Goal: Information Seeking & Learning: Learn about a topic

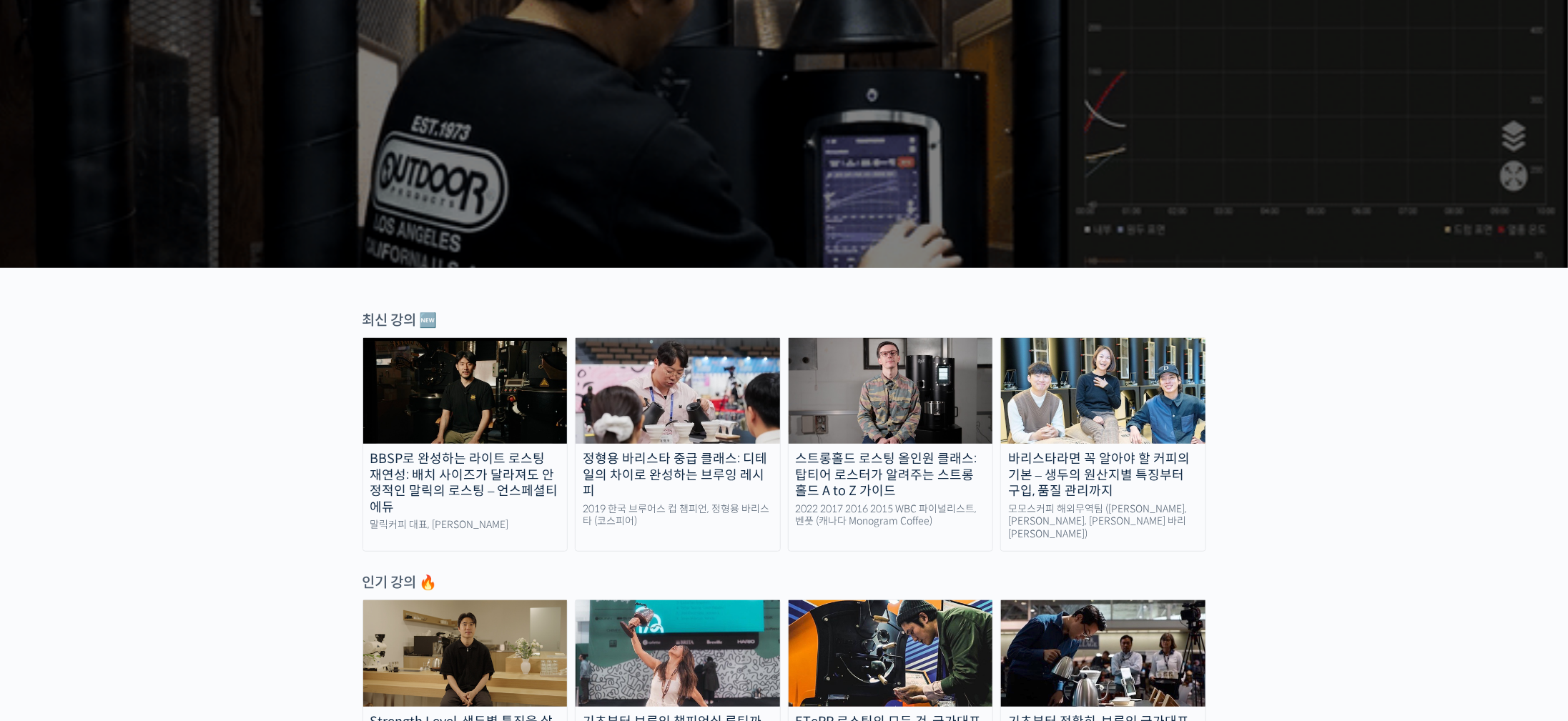
scroll to position [322, 0]
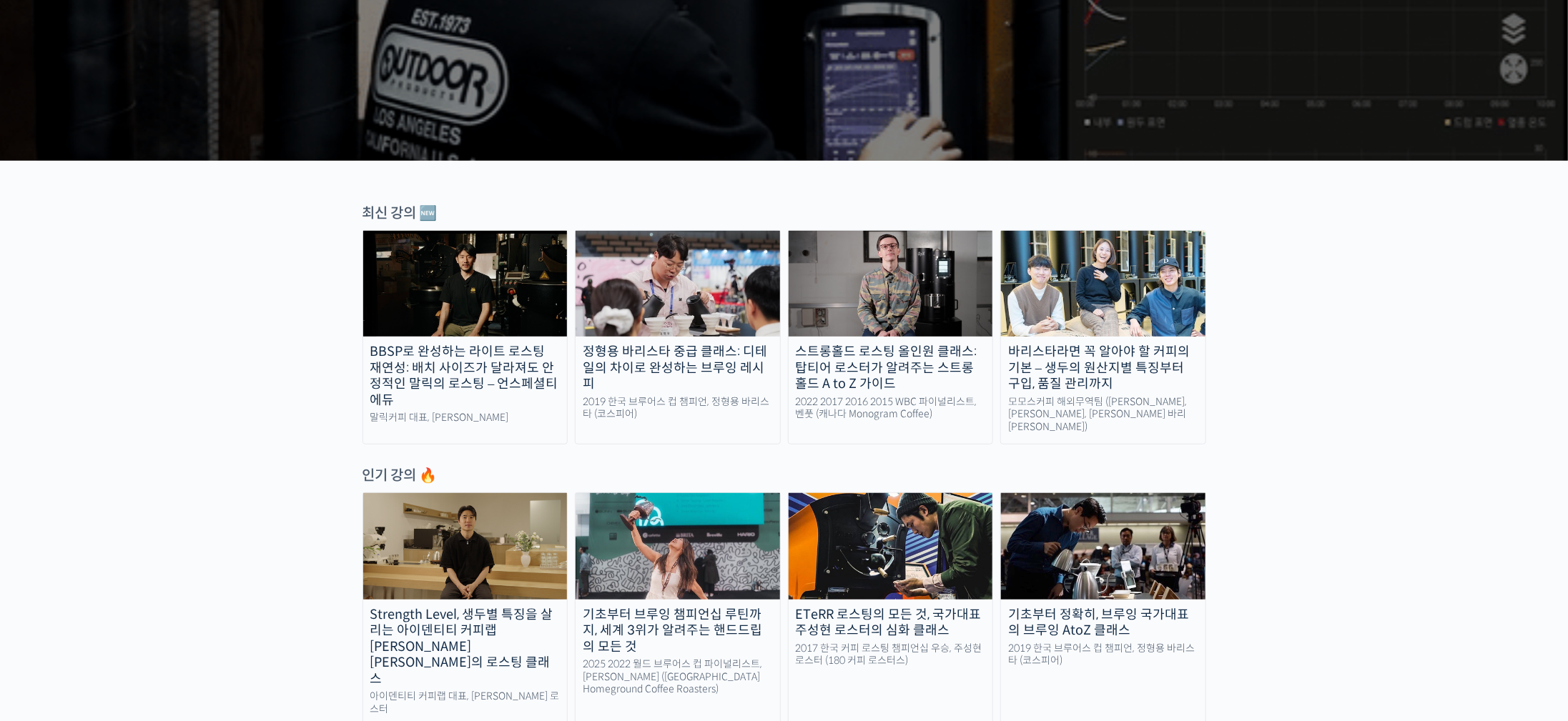
click at [1145, 288] on img at bounding box center [1103, 283] width 204 height 106
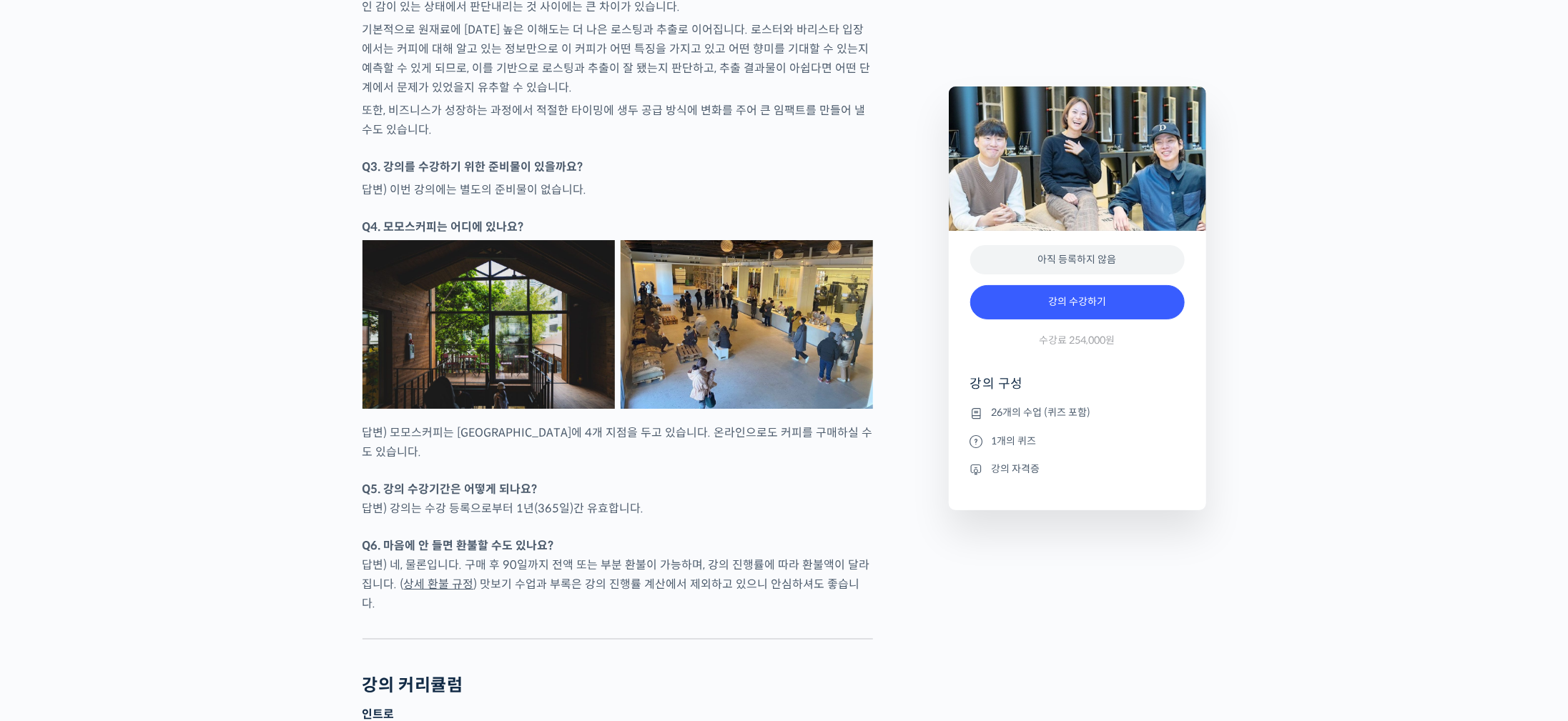
scroll to position [6541, 0]
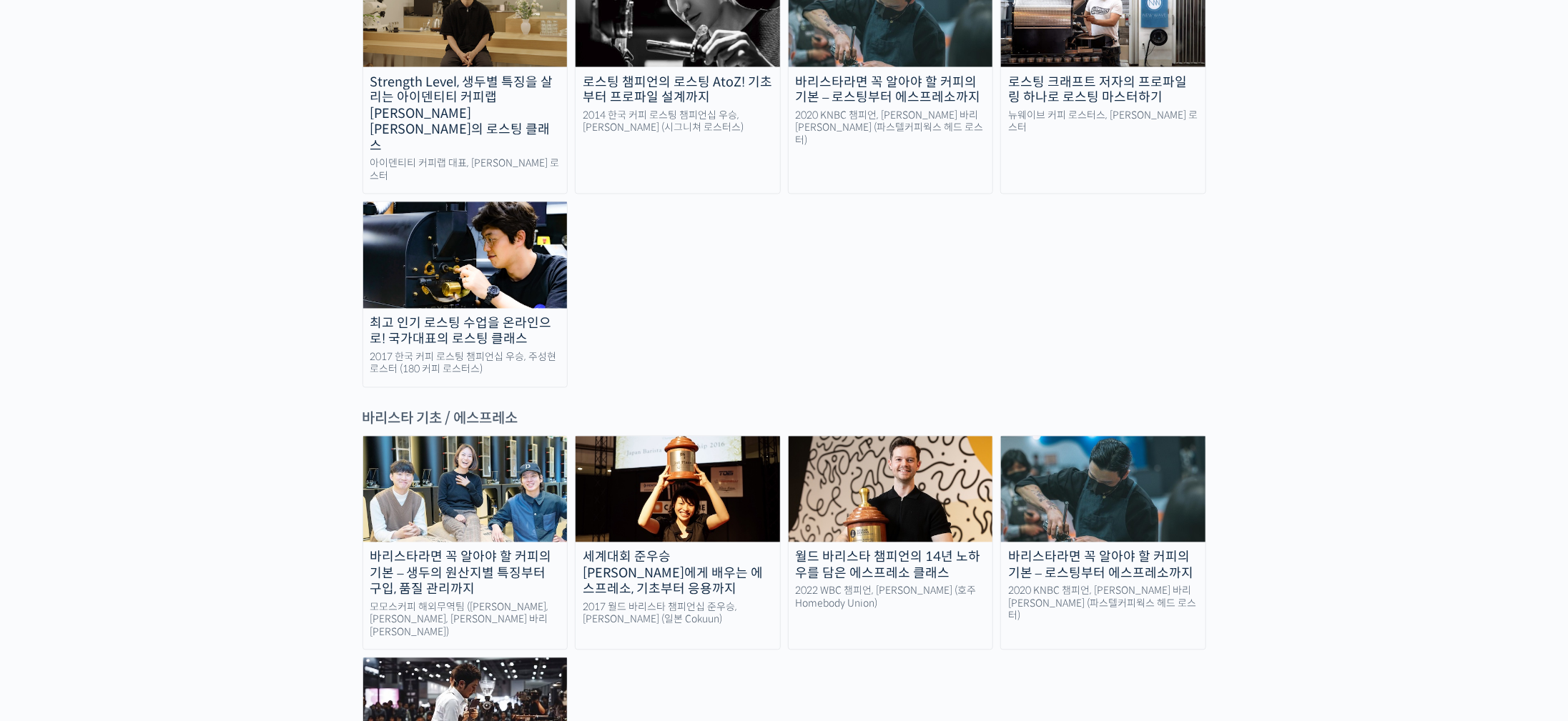
scroll to position [1930, 0]
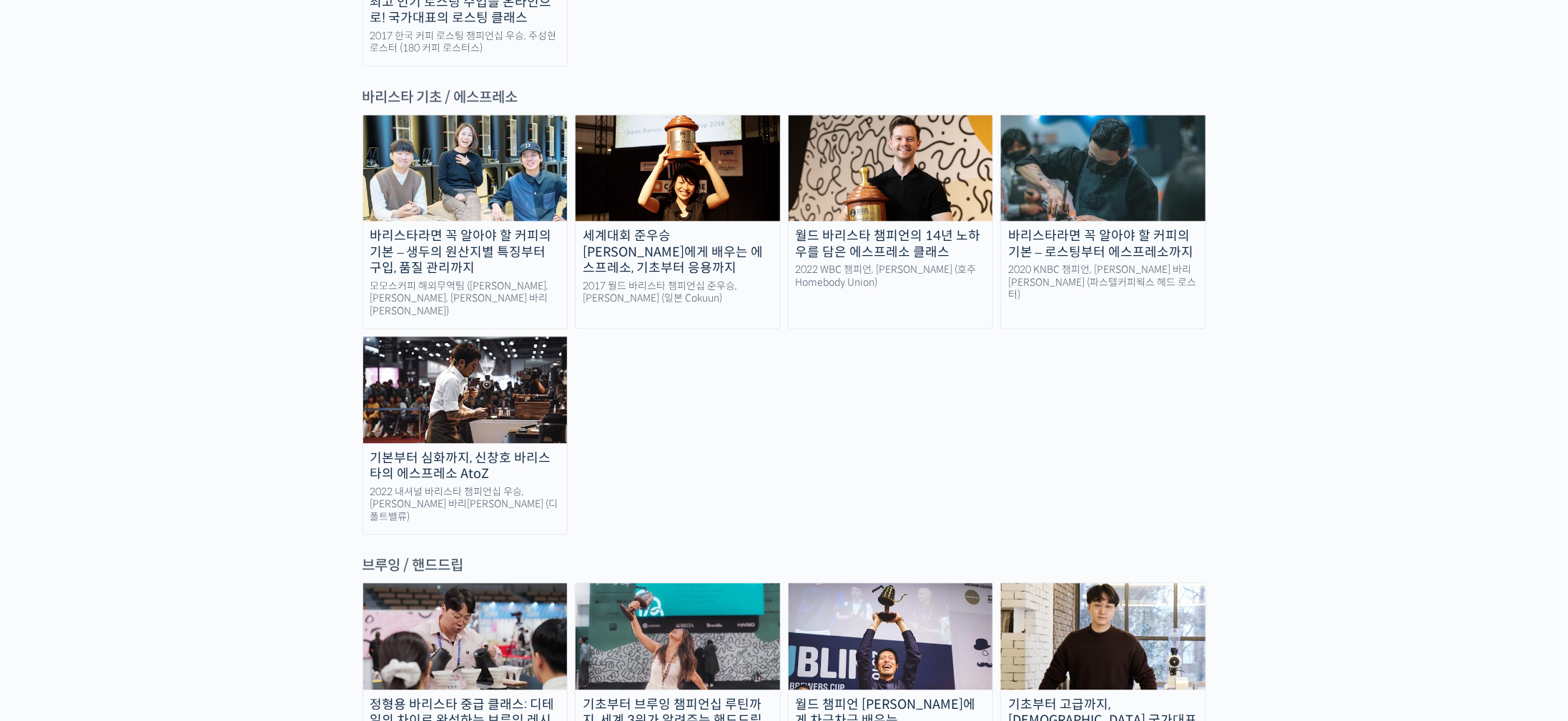
click at [1133, 583] on img at bounding box center [1103, 636] width 204 height 106
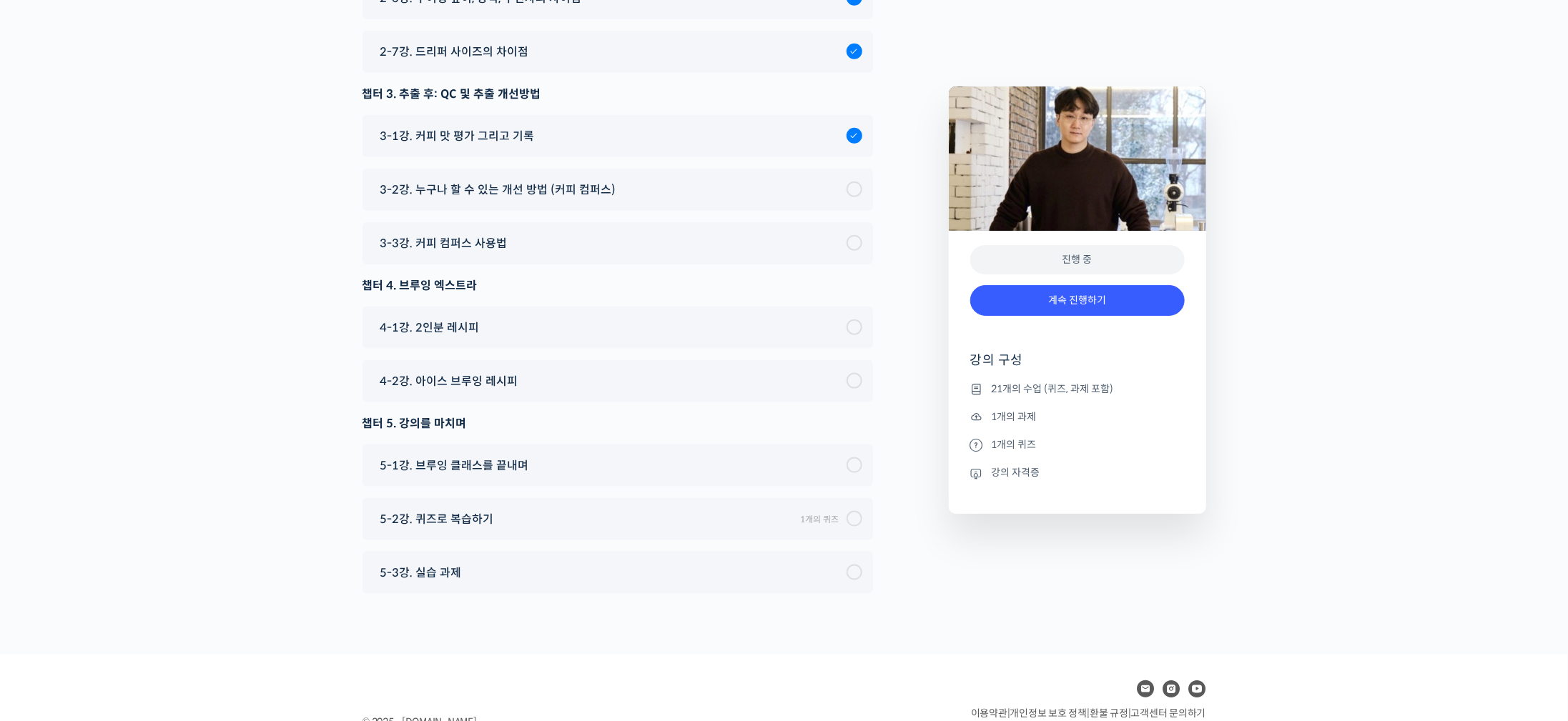
scroll to position [7382, 0]
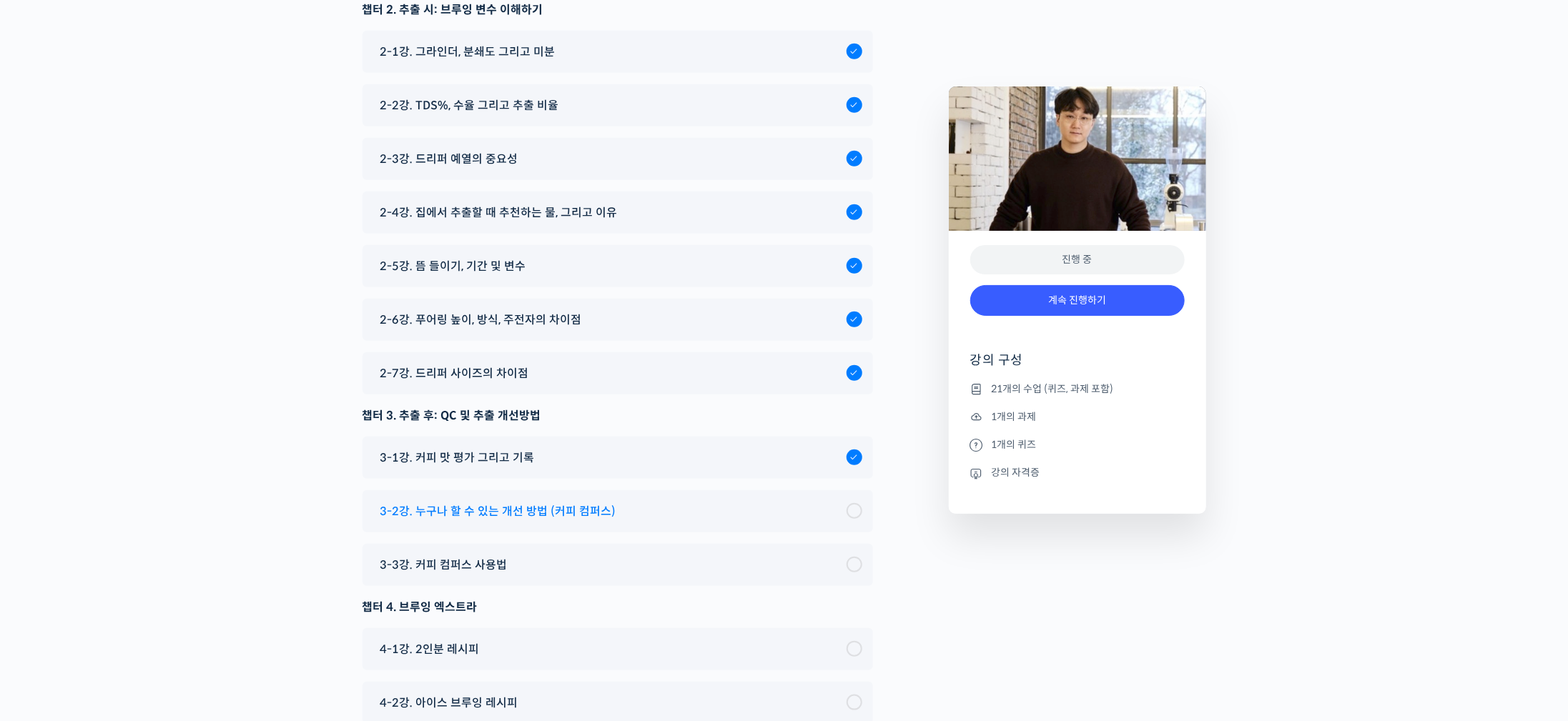
click at [687, 502] on div "3-2강. 누구나 할 수 있는 개선 방법 (커피 컴퍼스)" at bounding box center [610, 511] width 473 height 19
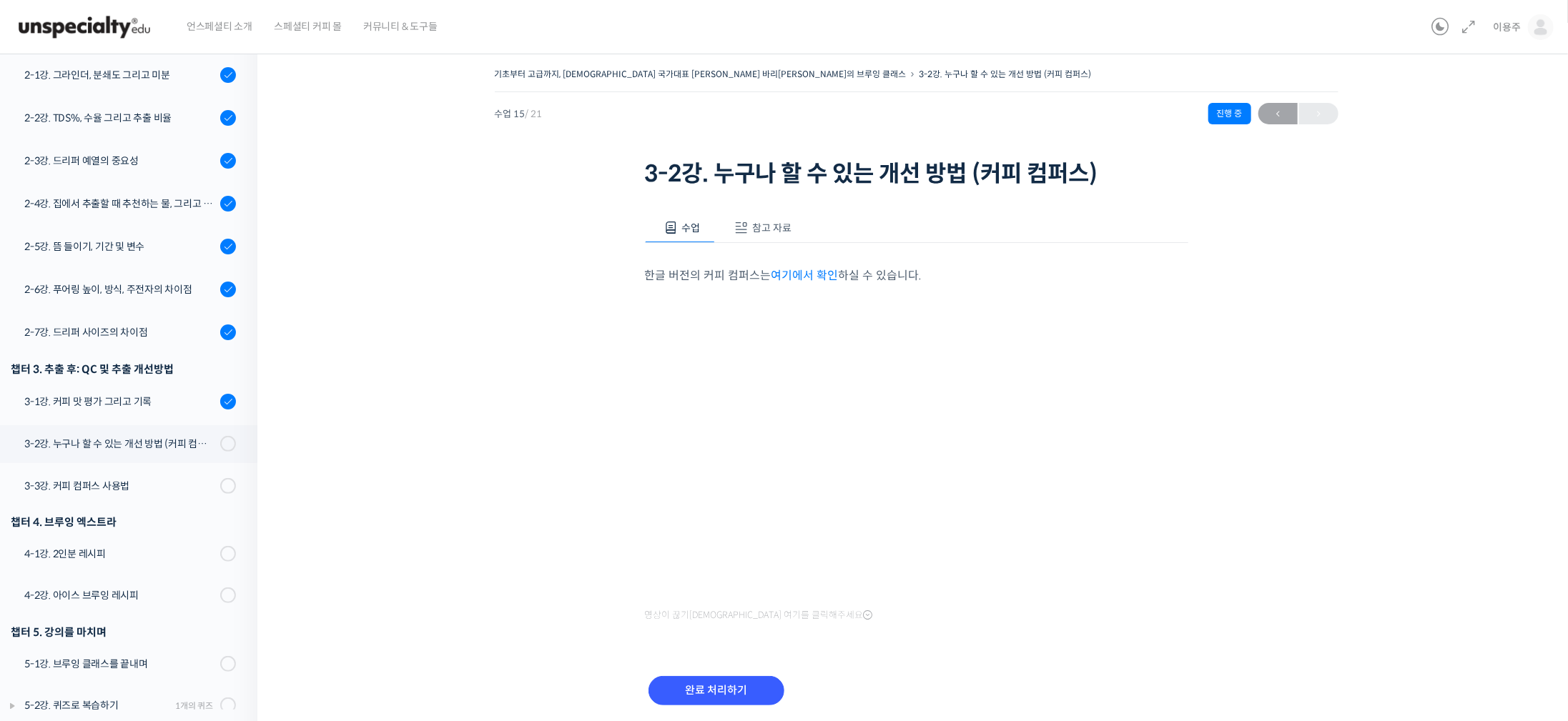
scroll to position [387, 0]
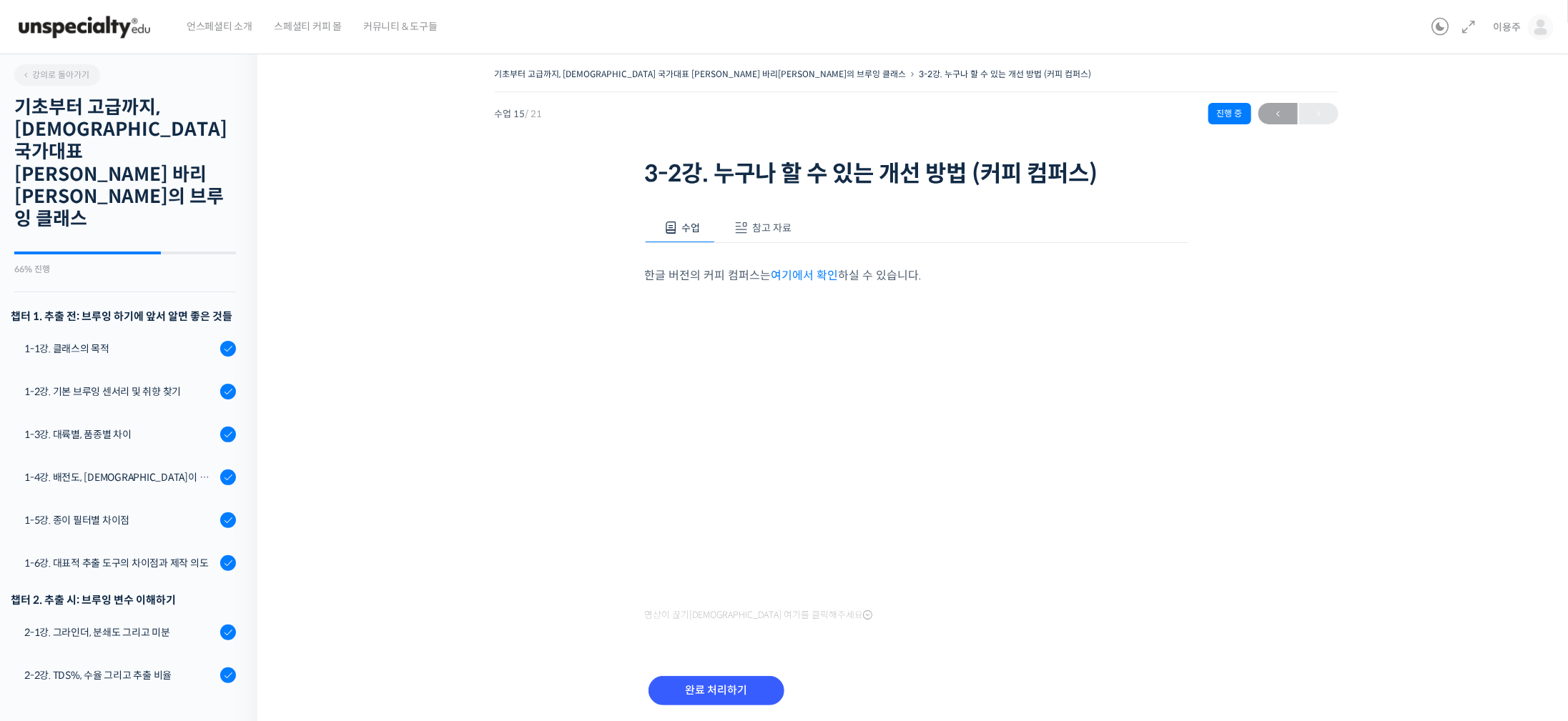
scroll to position [558, 0]
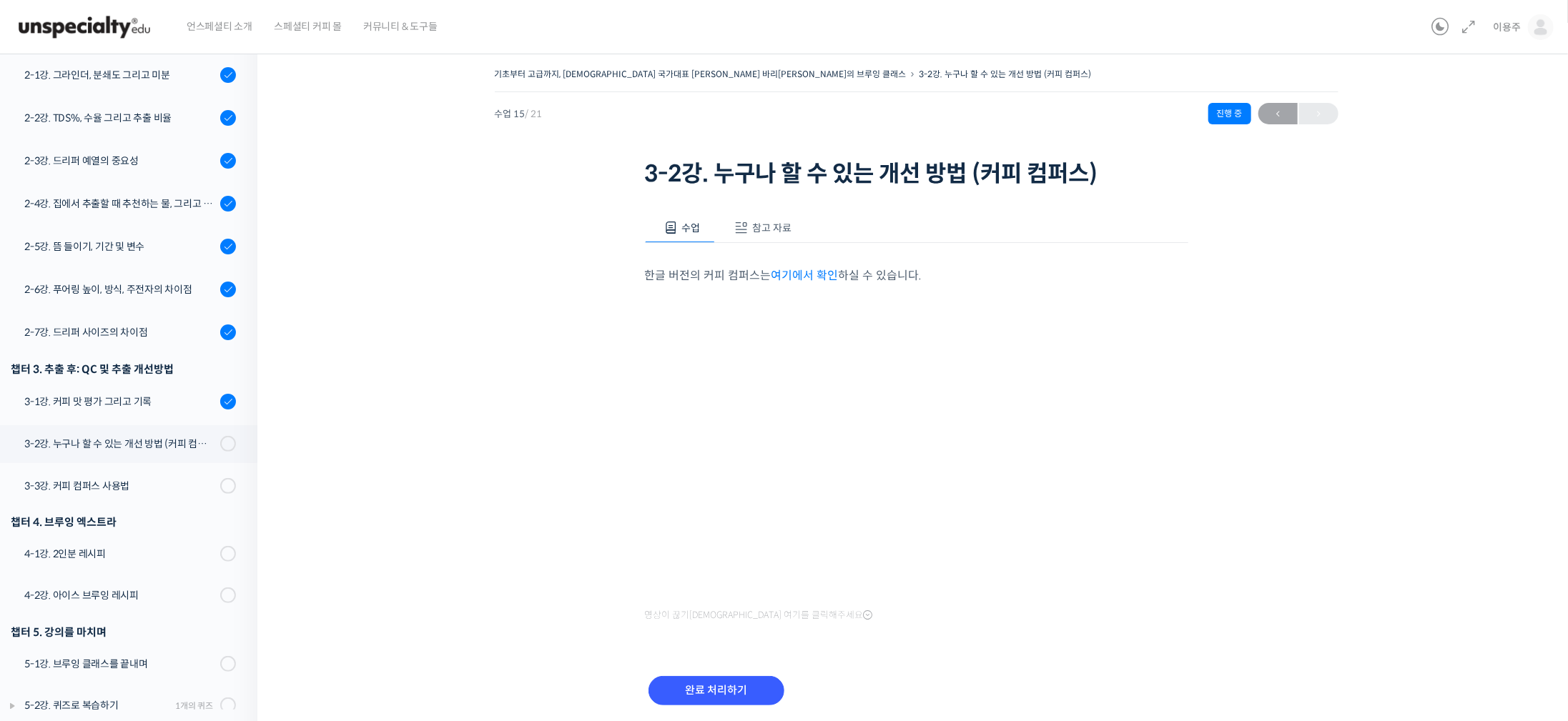
click at [1042, 680] on div "완료 처리하기" at bounding box center [916, 702] width 544 height 82
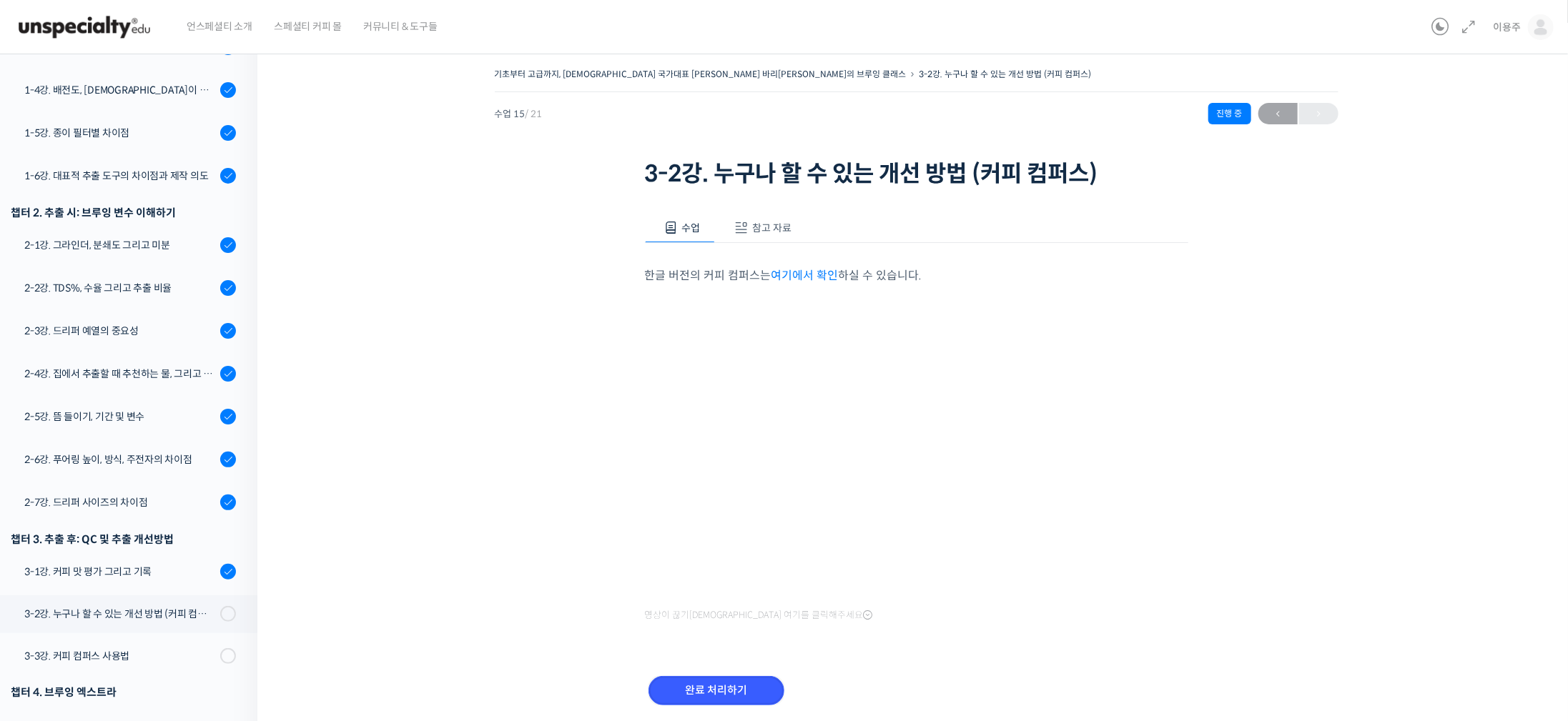
drag, startPoint x: 736, startPoint y: 685, endPoint x: 770, endPoint y: 654, distance: 46.0
click at [736, 685] on input "완료 처리하기" at bounding box center [716, 691] width 136 height 30
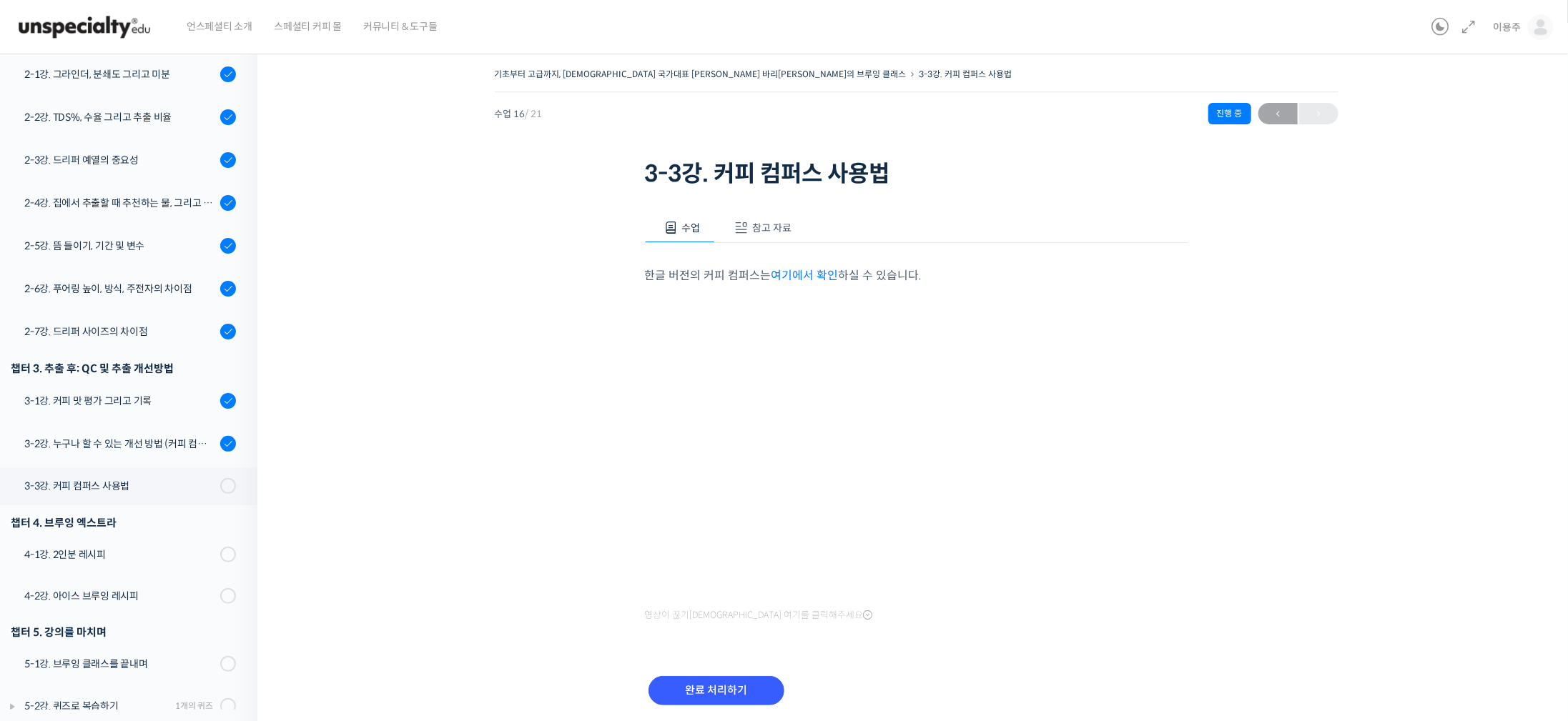
scroll to position [51, 0]
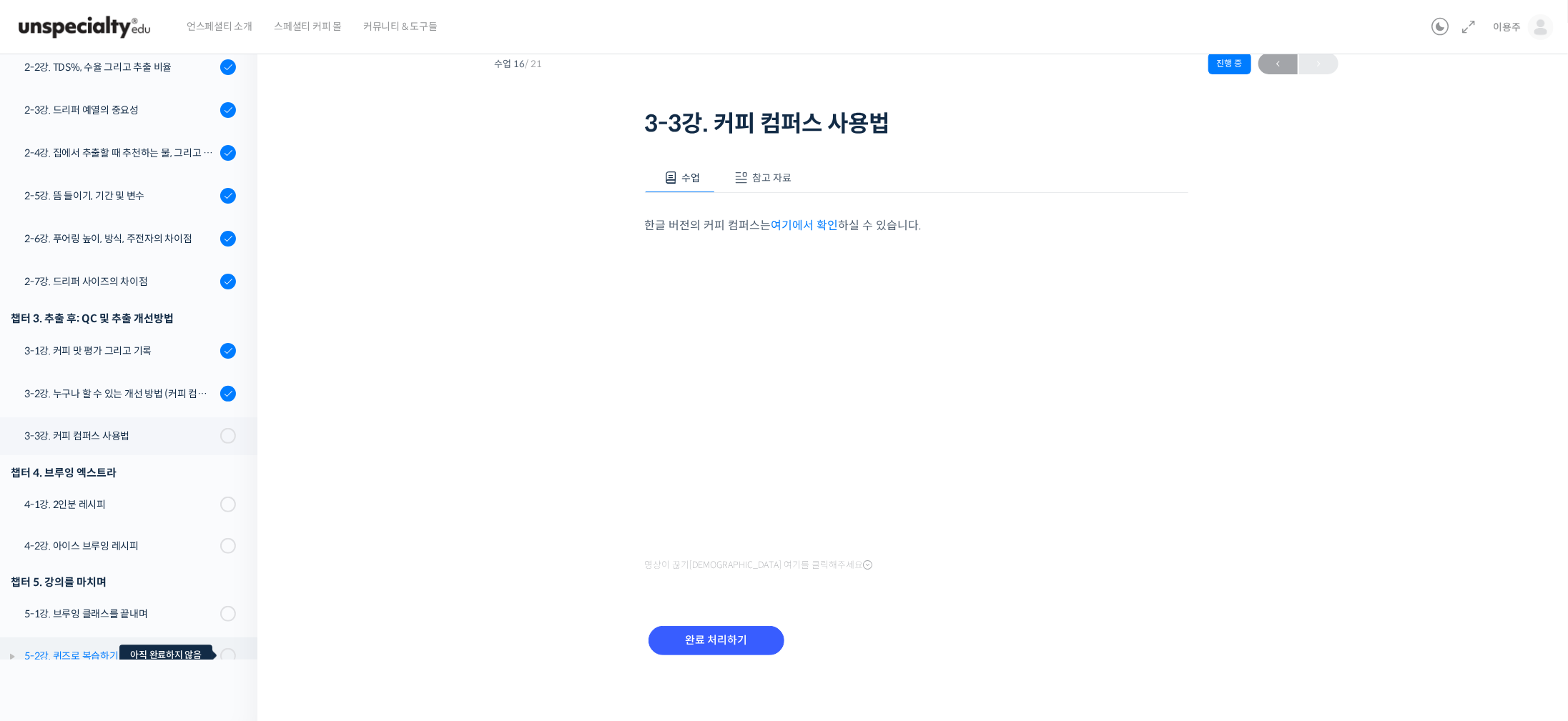
click at [220, 649] on div at bounding box center [228, 657] width 16 height 16
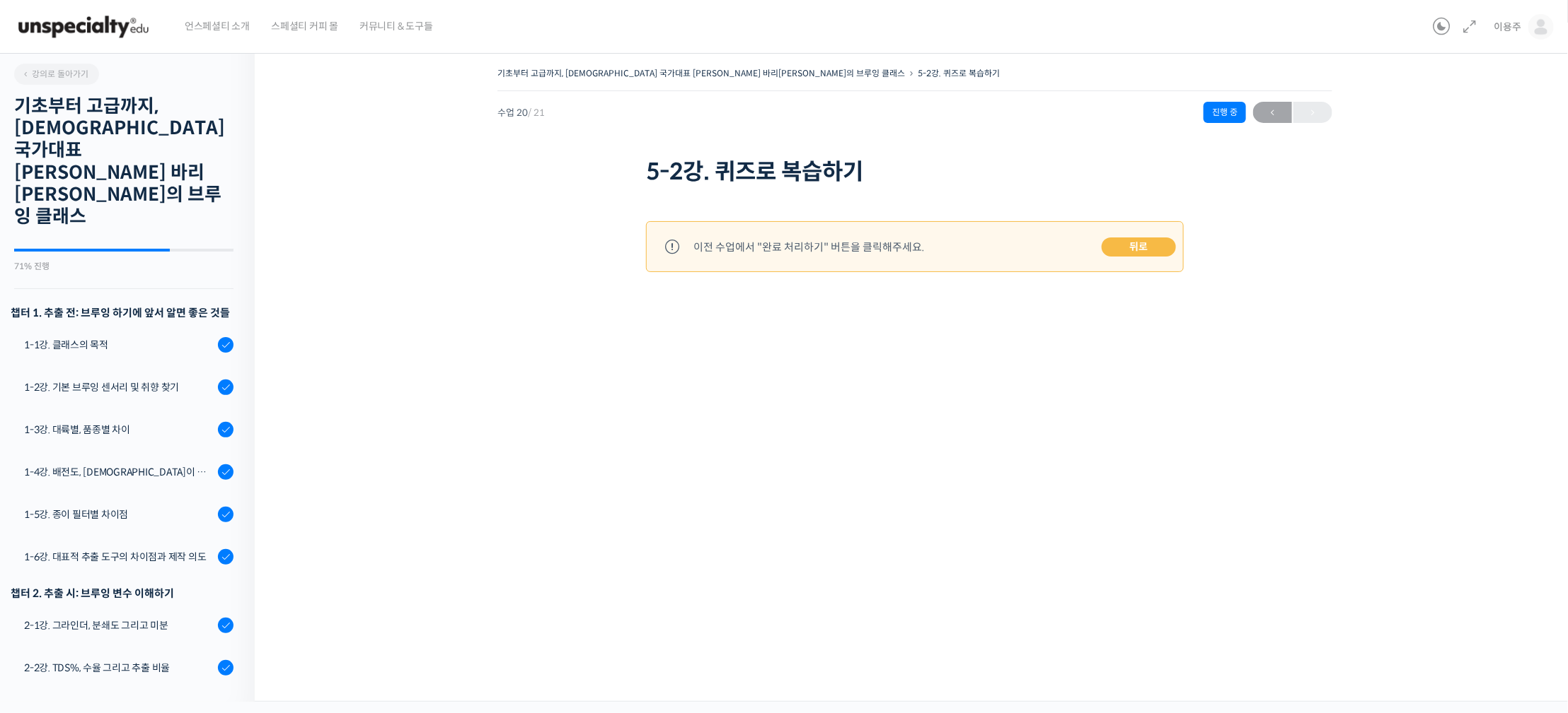
scroll to position [587, 0]
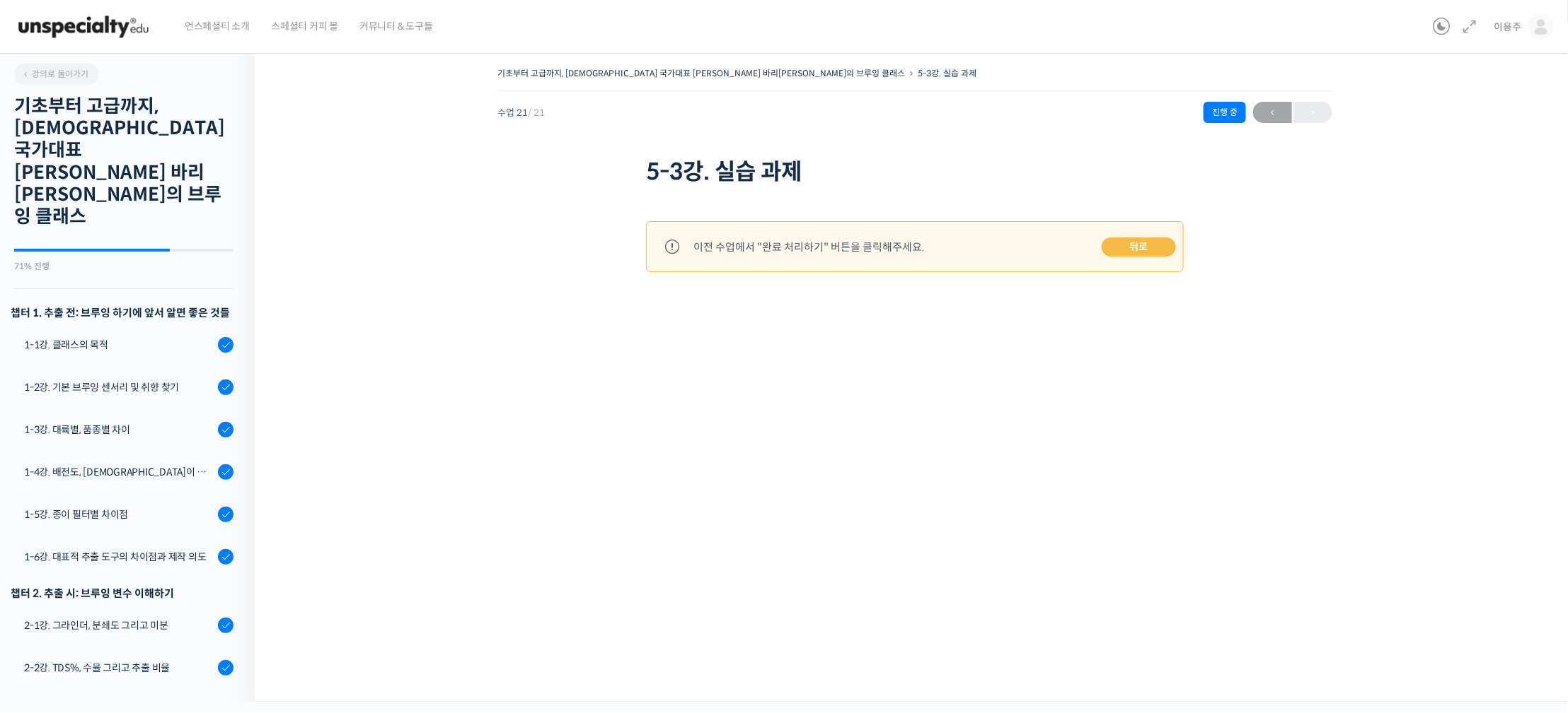
scroll to position [552, 0]
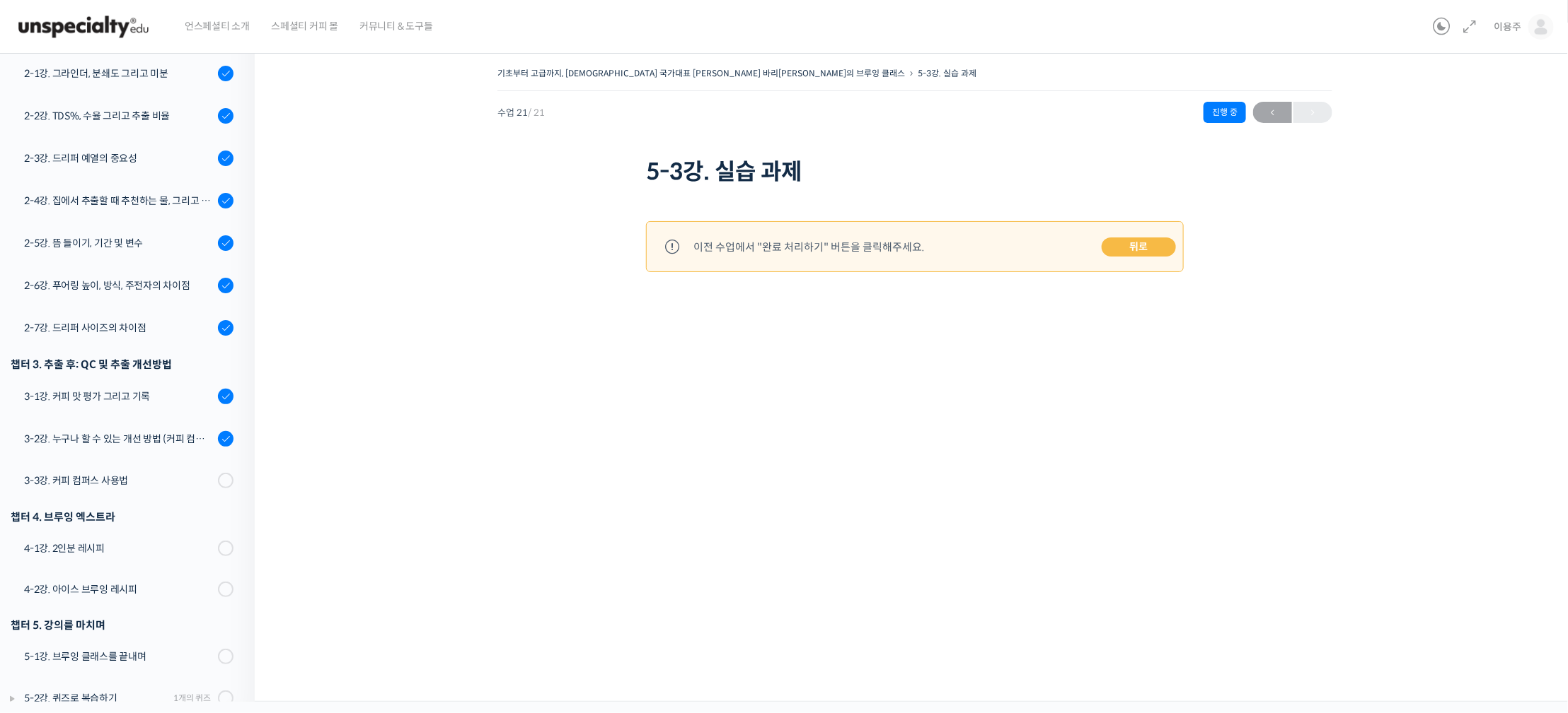
drag, startPoint x: 513, startPoint y: 233, endPoint x: 520, endPoint y: 241, distance: 10.6
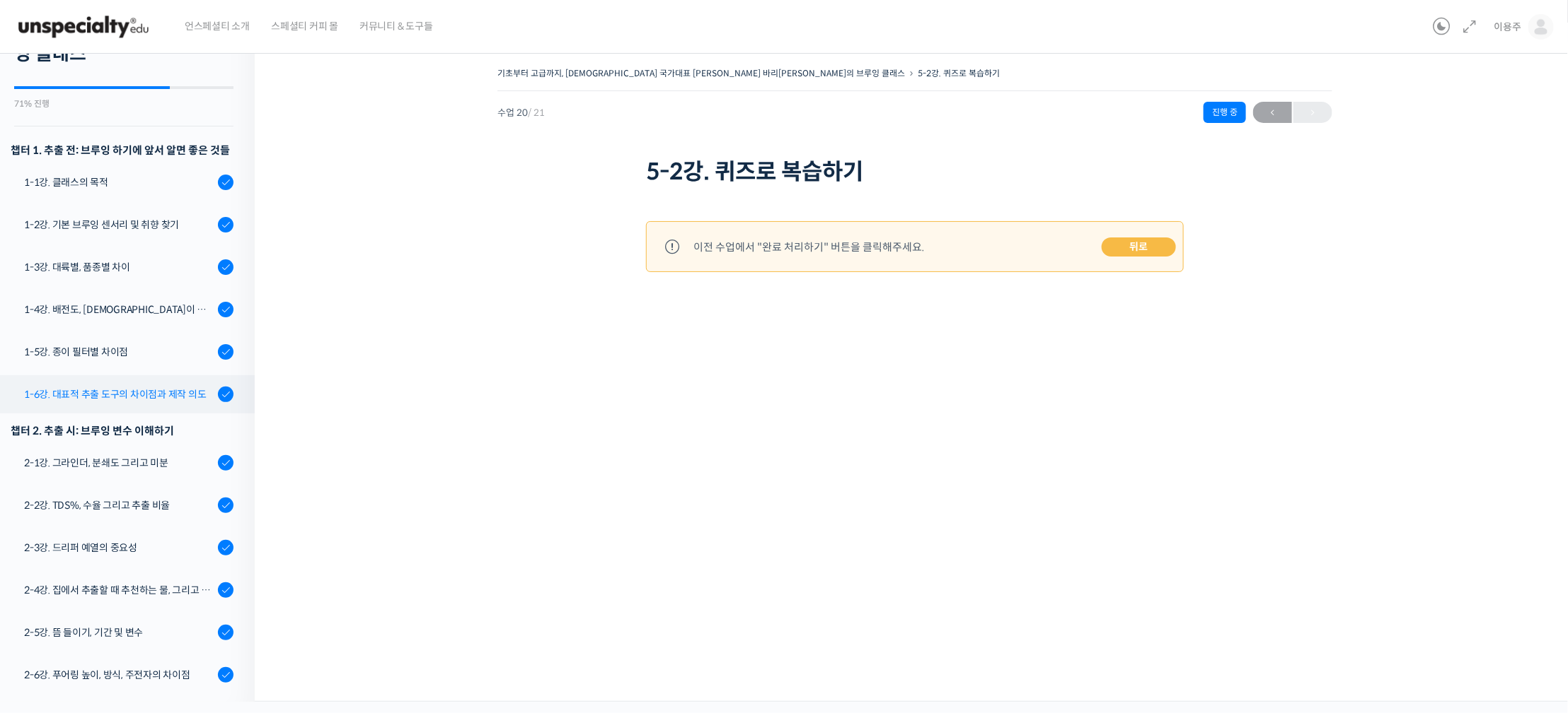
scroll to position [57, 0]
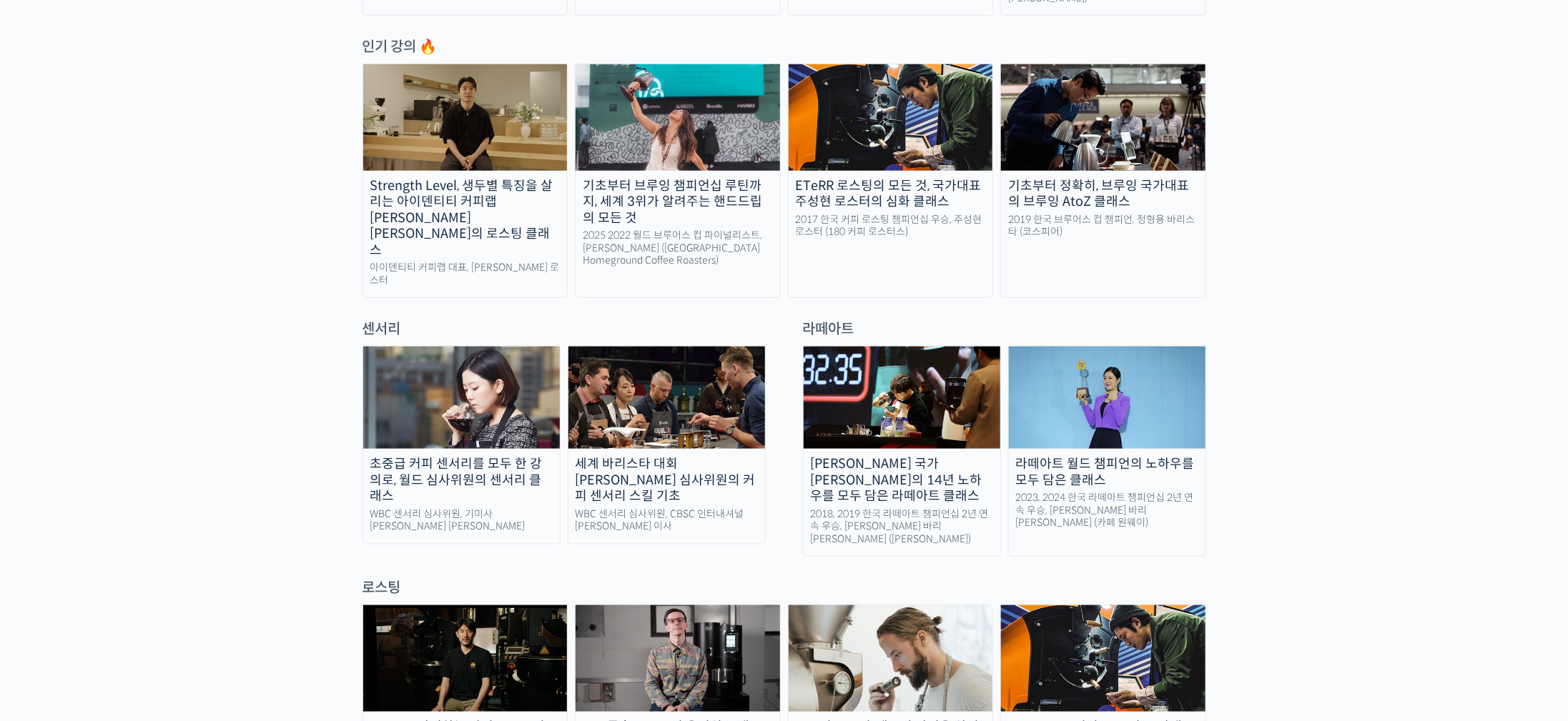
scroll to position [965, 0]
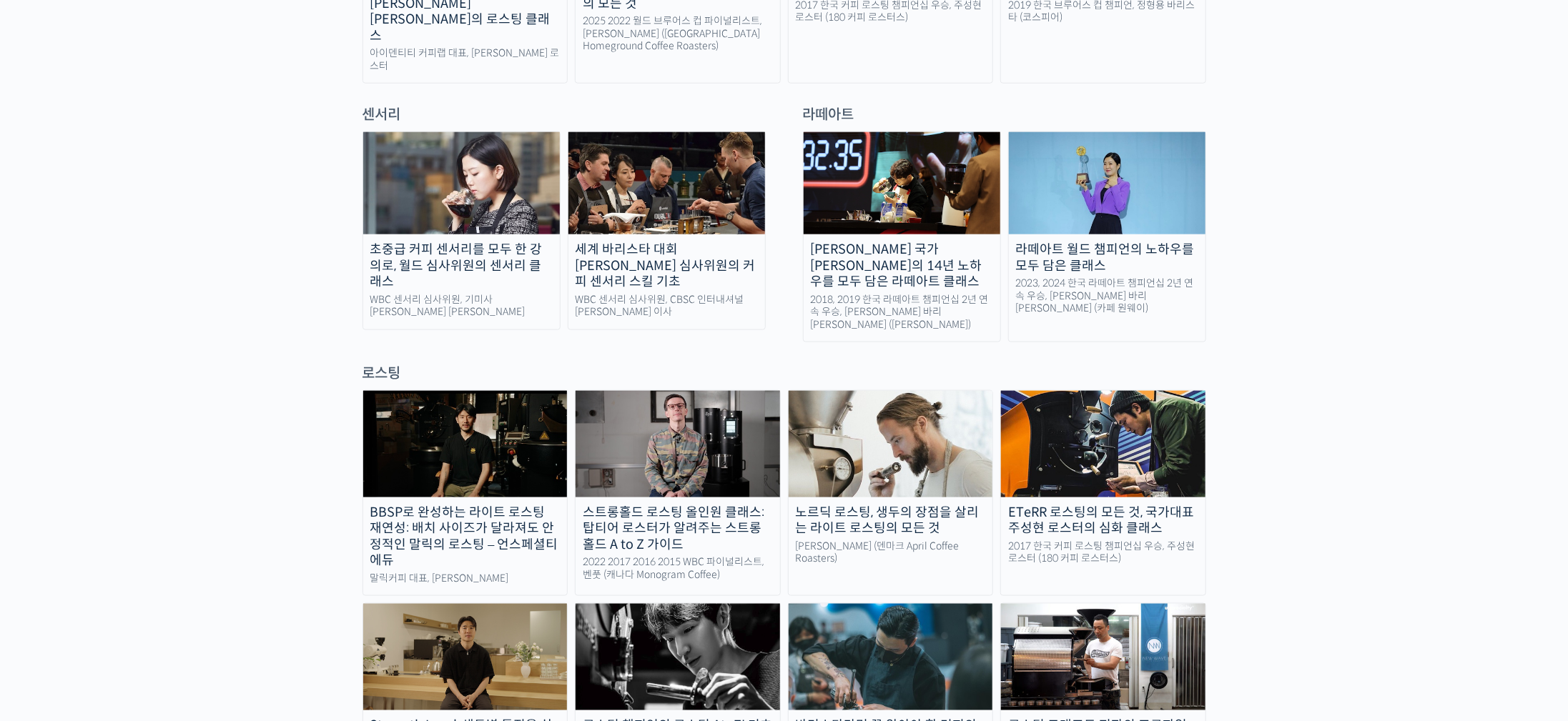
click at [1192, 277] on div "2023, 2024 한국 라떼아트 챔피언십 2년 연속 우승, 이지유 바리스타 (카페 원웨이)" at bounding box center [1107, 296] width 197 height 38
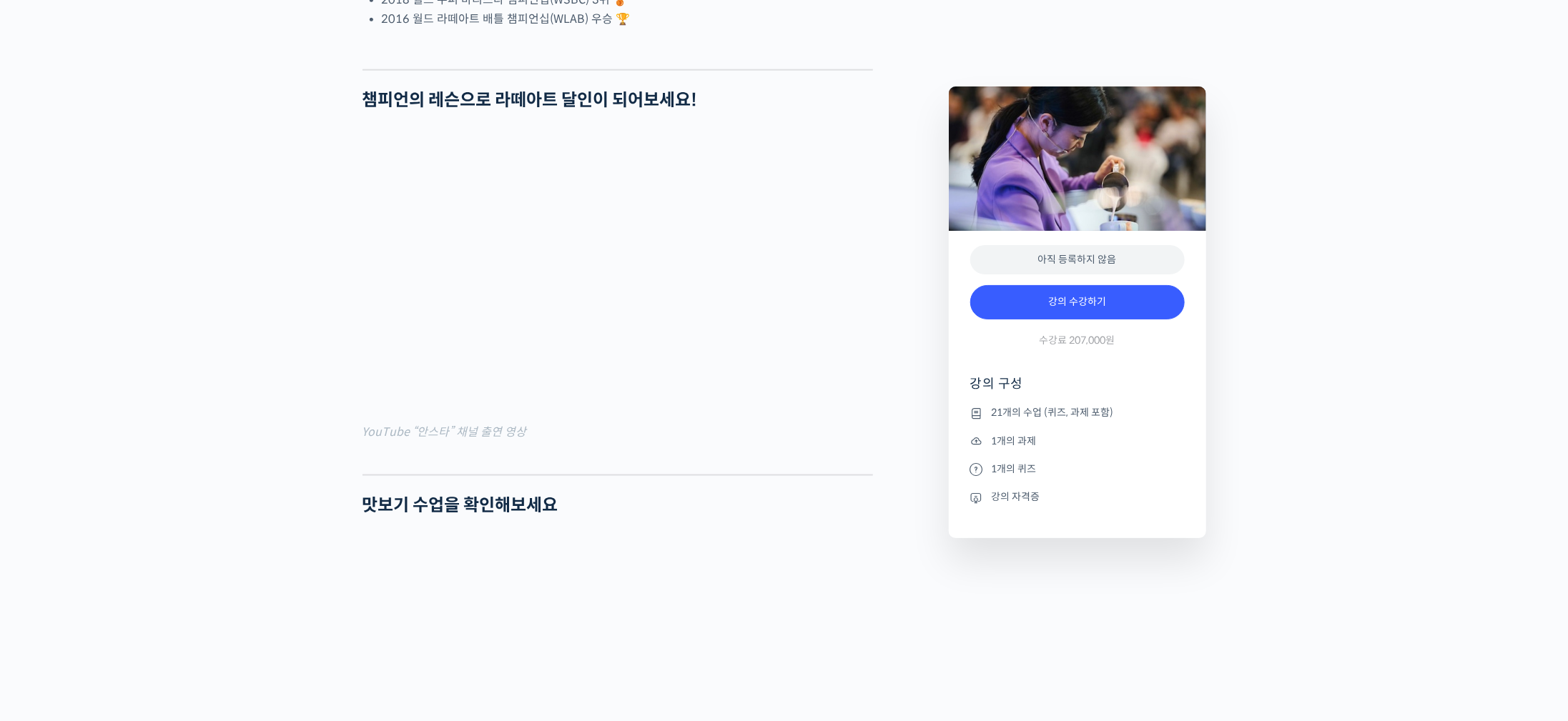
scroll to position [1394, 0]
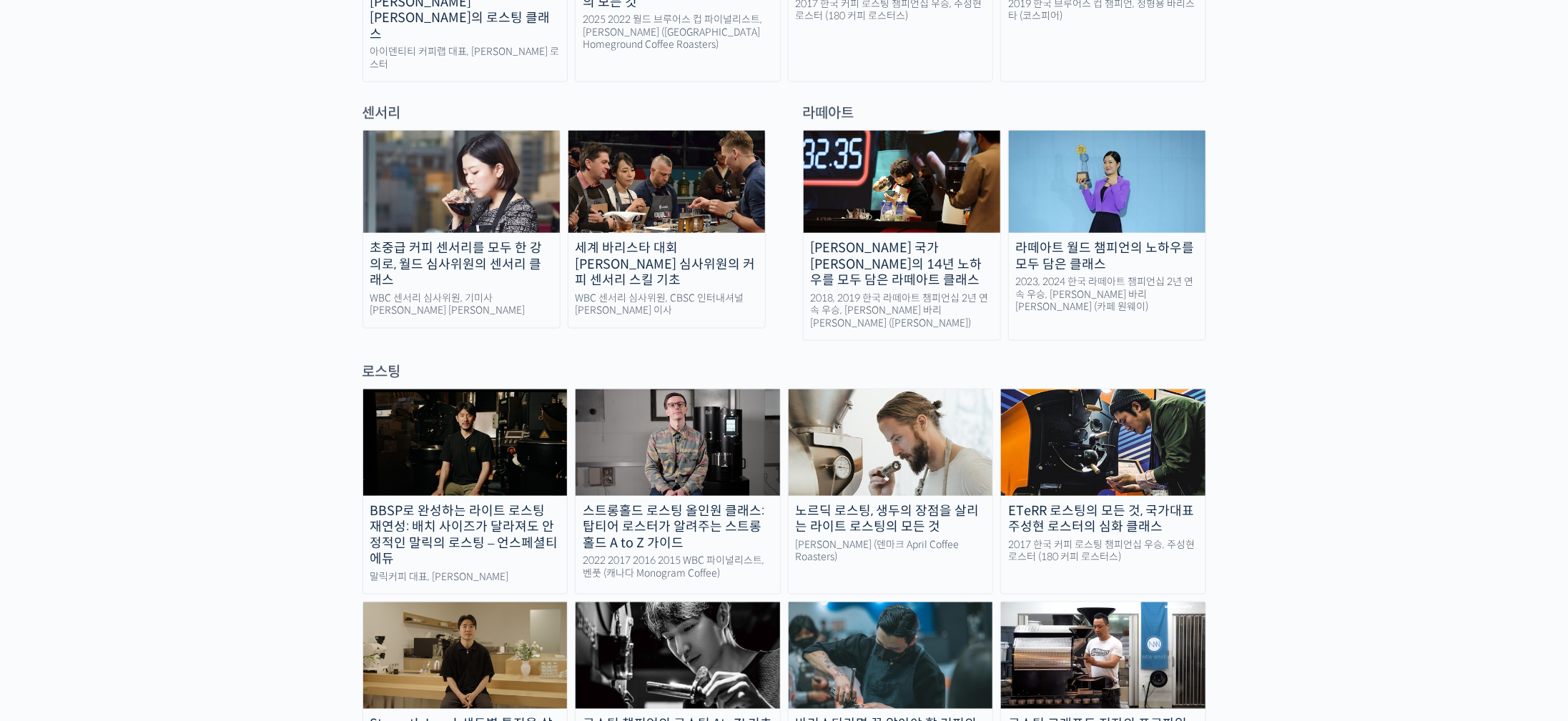
scroll to position [1074, 0]
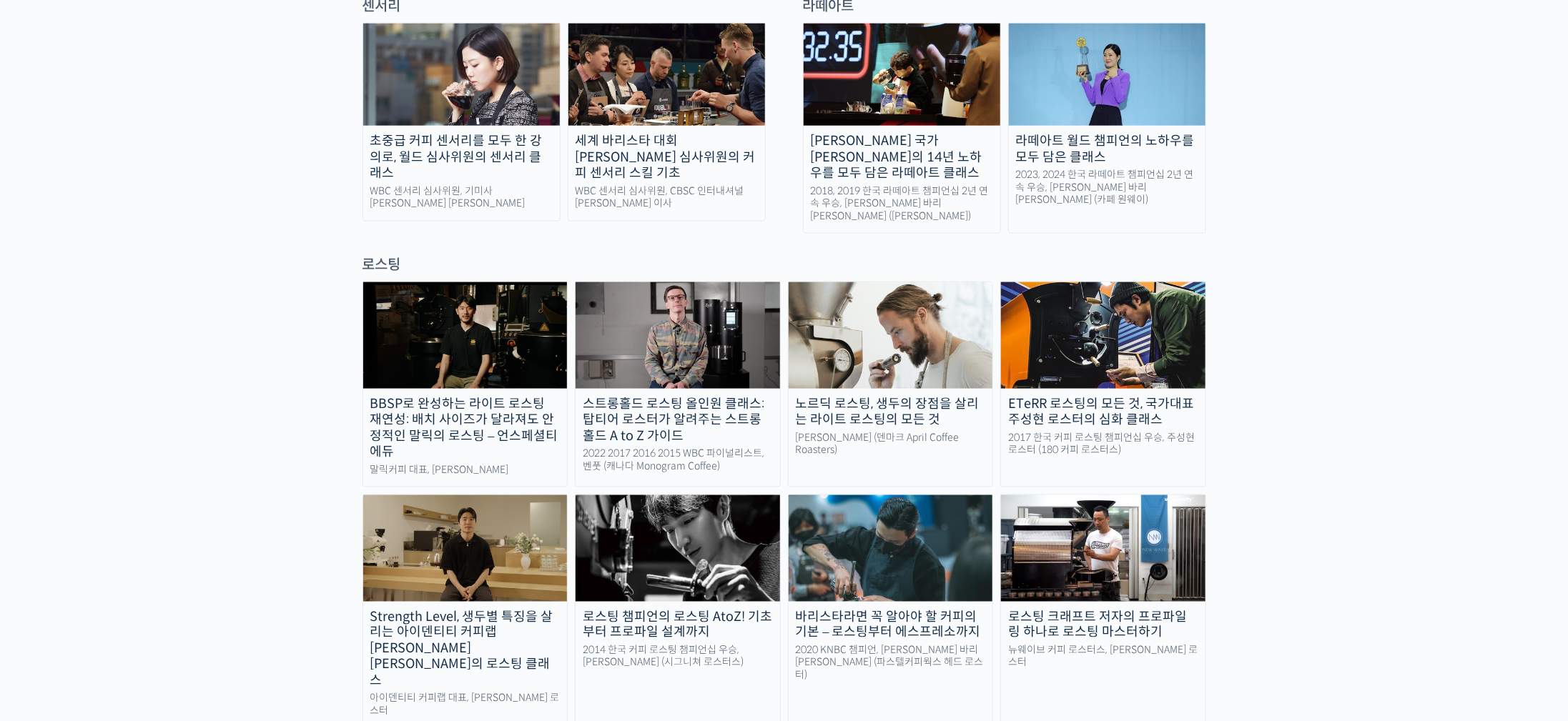
click at [540, 495] on img at bounding box center [466, 548] width 204 height 106
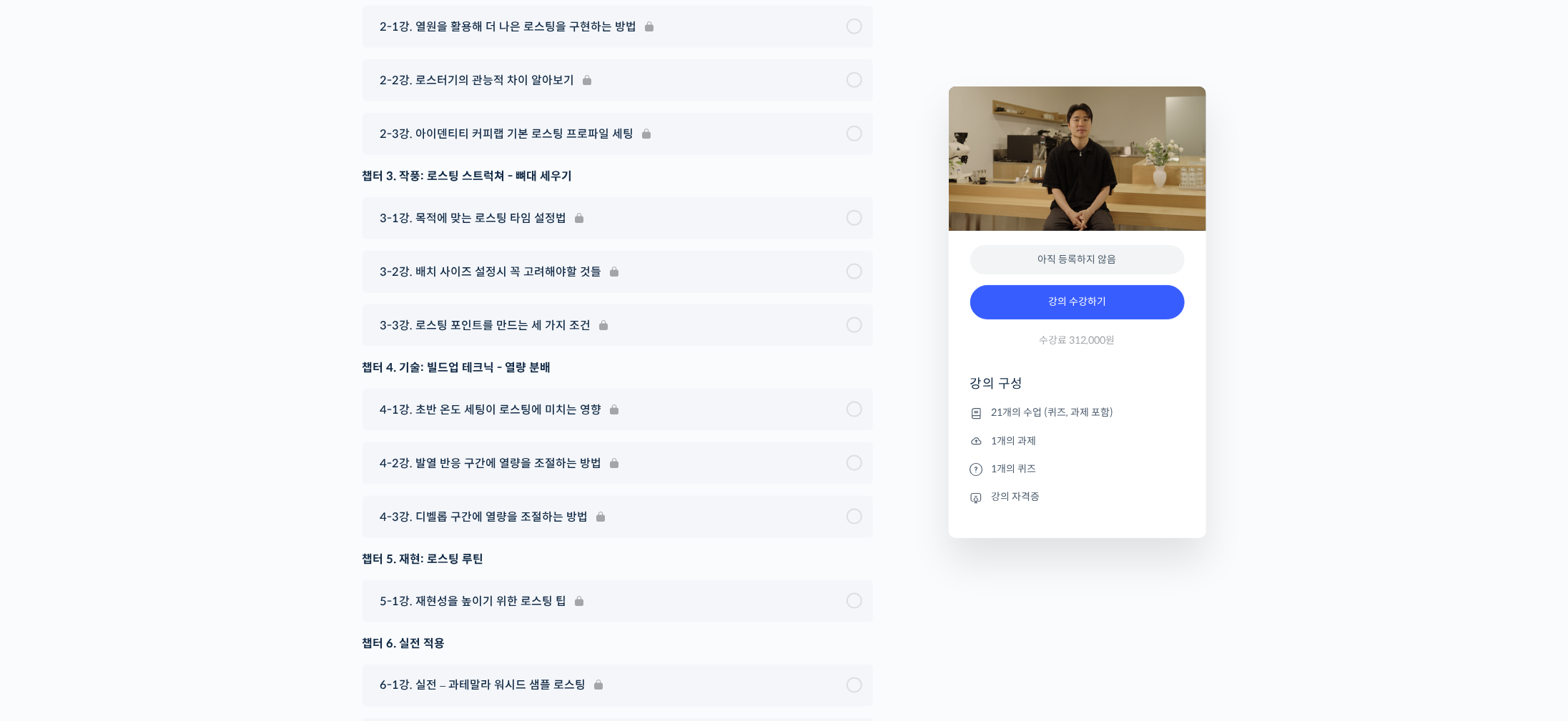
scroll to position [8150, 0]
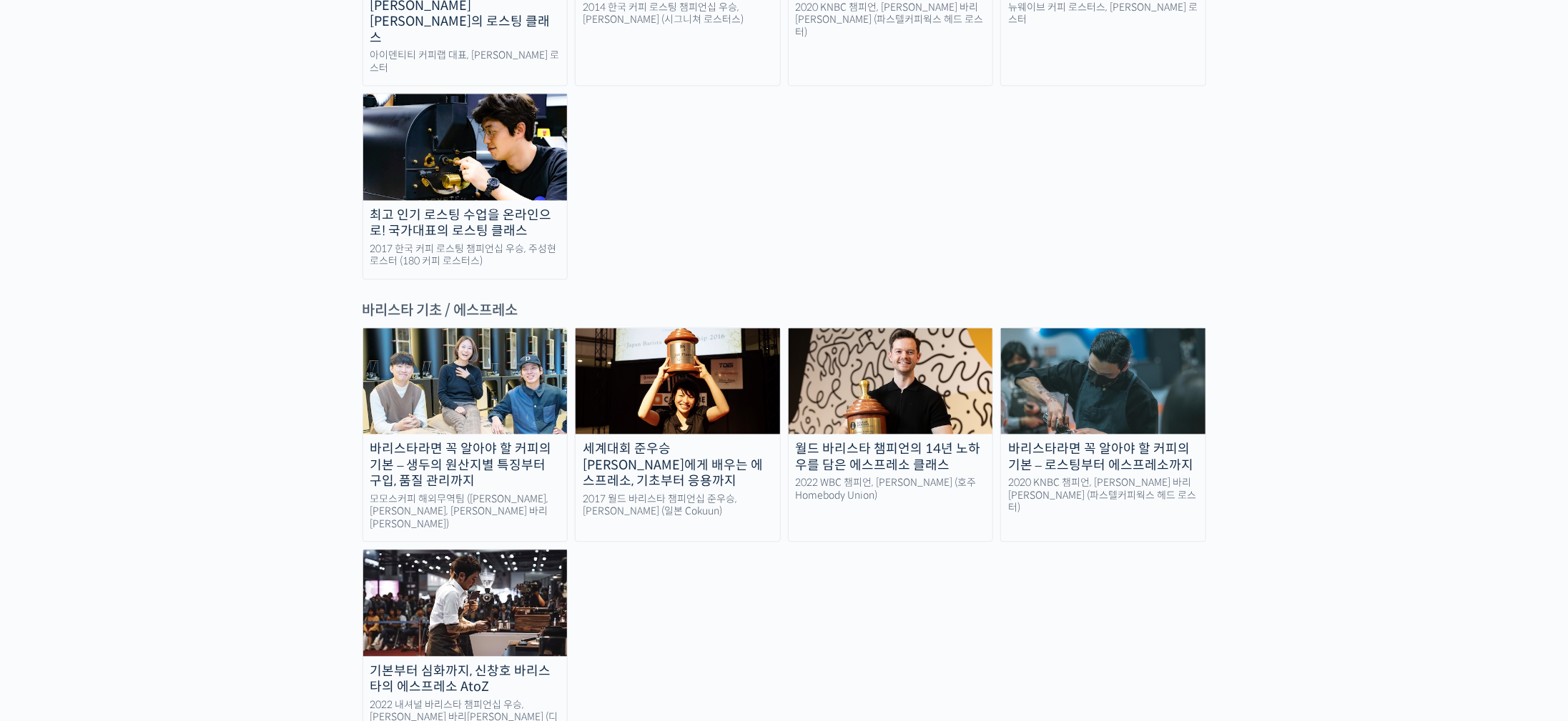
scroll to position [2039, 0]
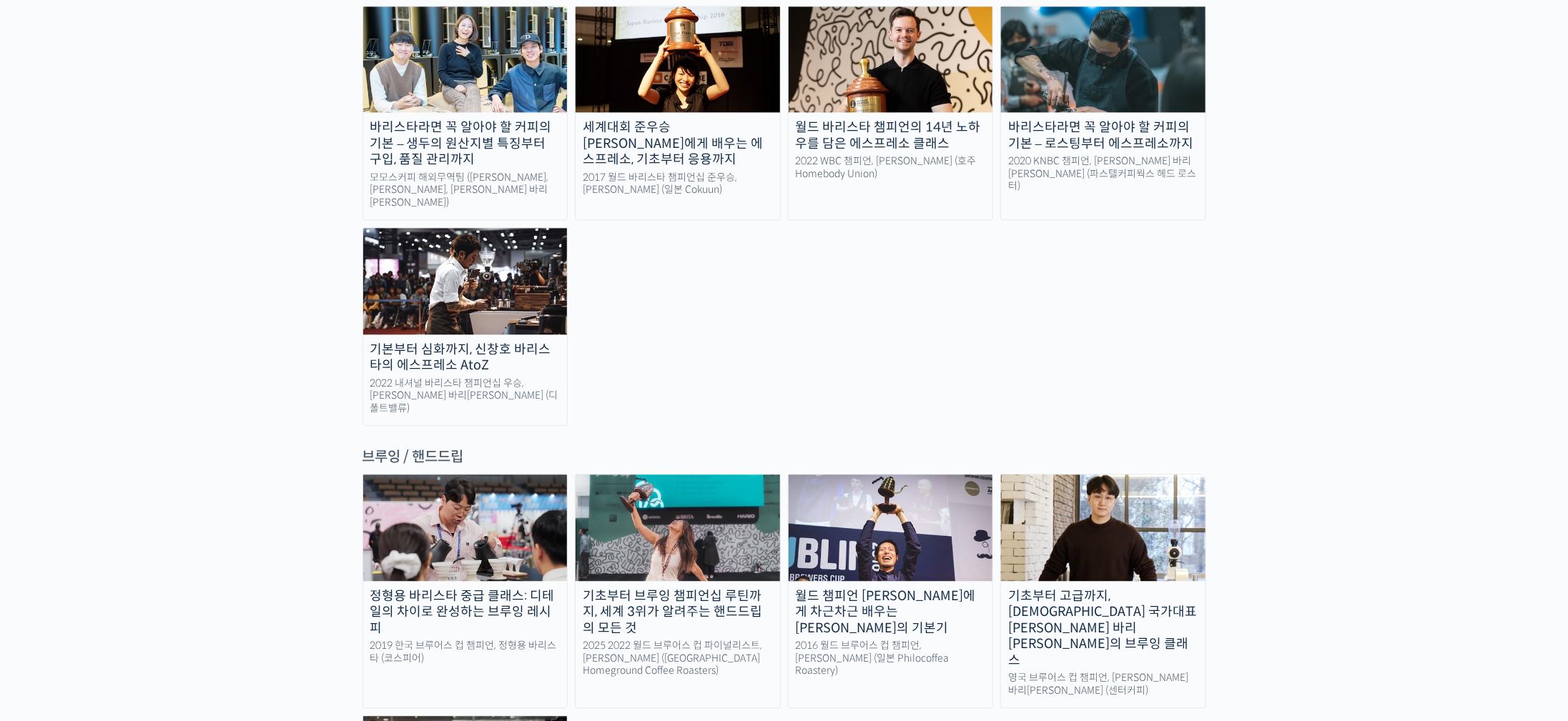
click at [113, 372] on div "랜딩 페이지 최선을 다하는 당신을 위해, 최고와 함께 만든 커피 클래스 시간과 장소에 구애받지 않고, 검증된 커리큘럼으로 주성현 로스터님 Be…" at bounding box center [784, 670] width 1568 height 5310
click at [410, 474] on img at bounding box center [466, 527] width 204 height 106
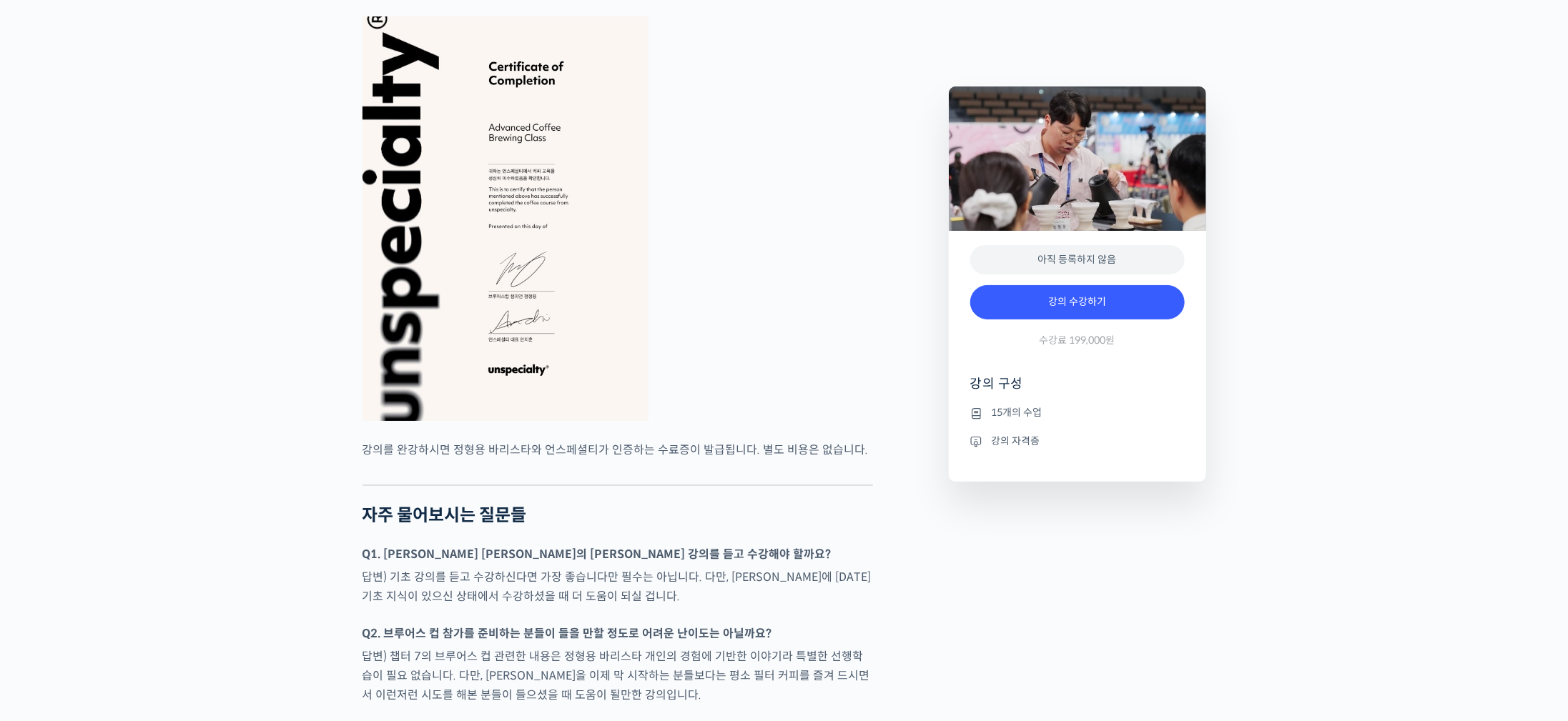
scroll to position [3110, 0]
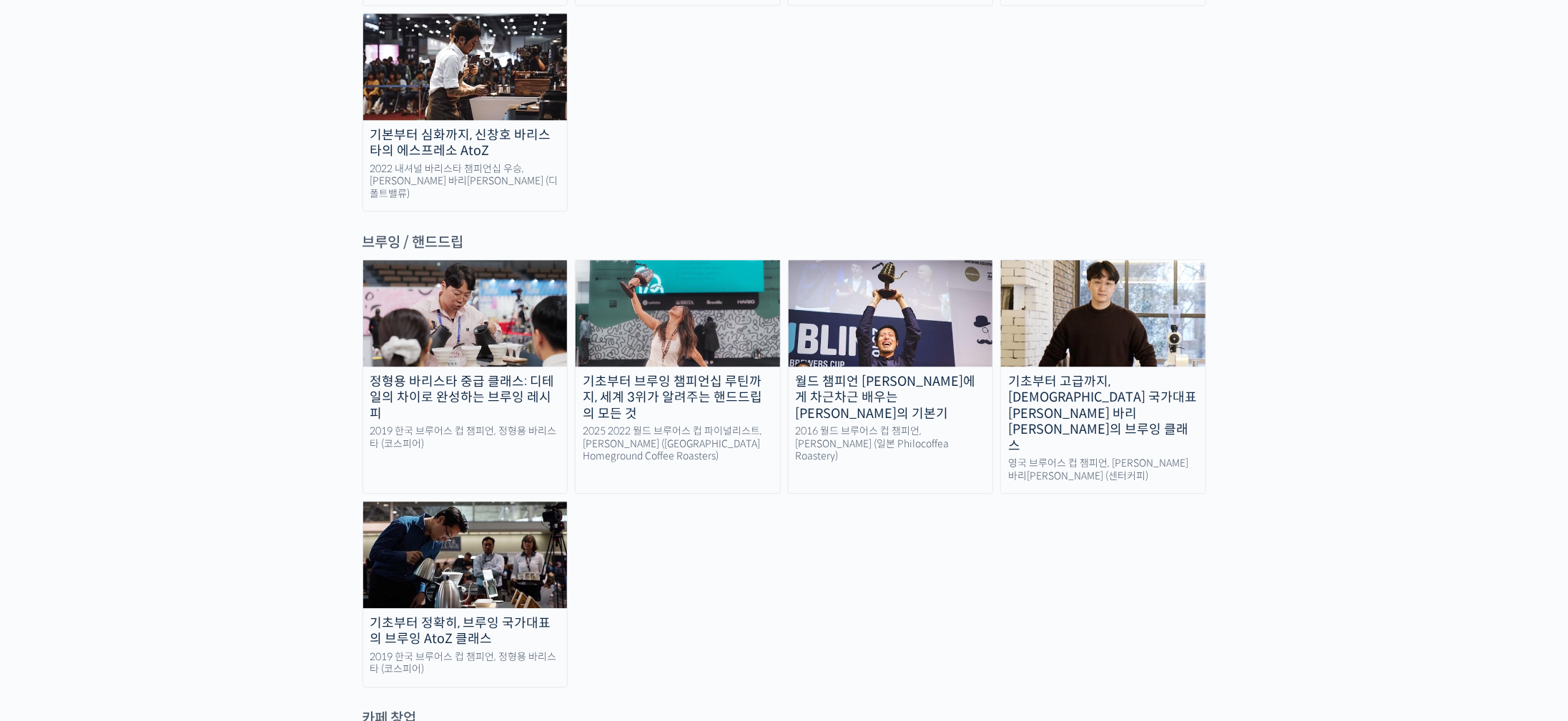
scroll to position [2575, 0]
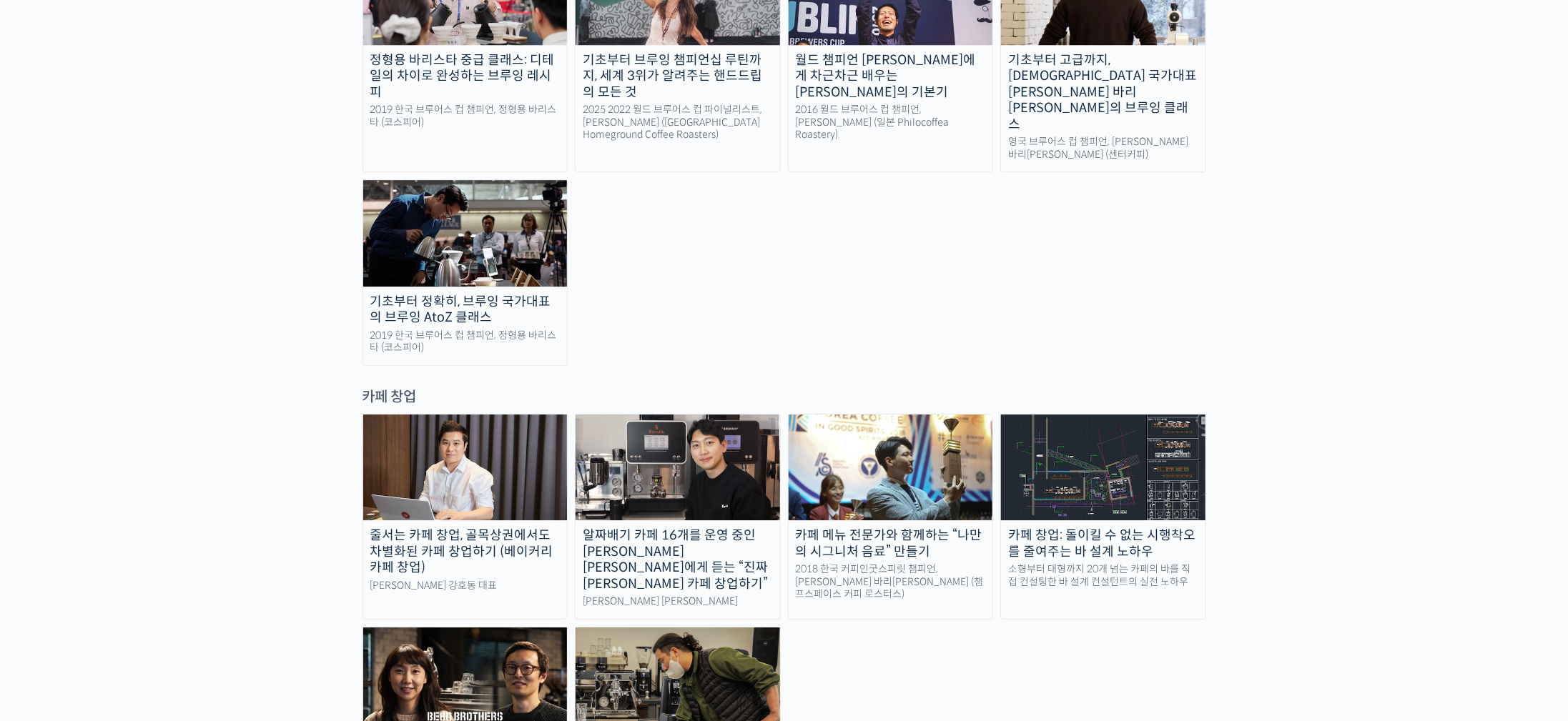
click at [1178, 528] on div "카페 창업: 돌이킬 수 없는 시행착오를 줄여주는 바 설계 노하우" at bounding box center [1103, 544] width 204 height 32
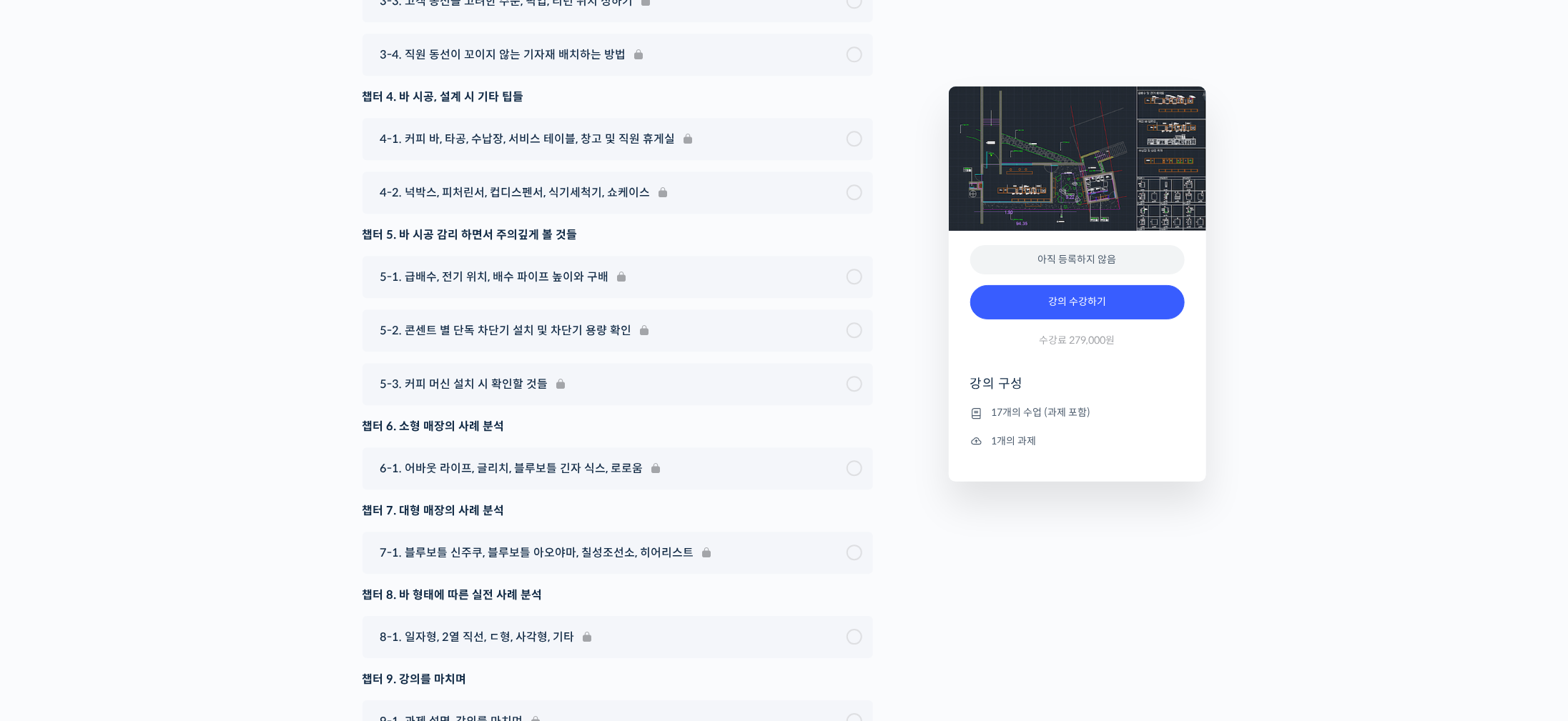
scroll to position [6048, 0]
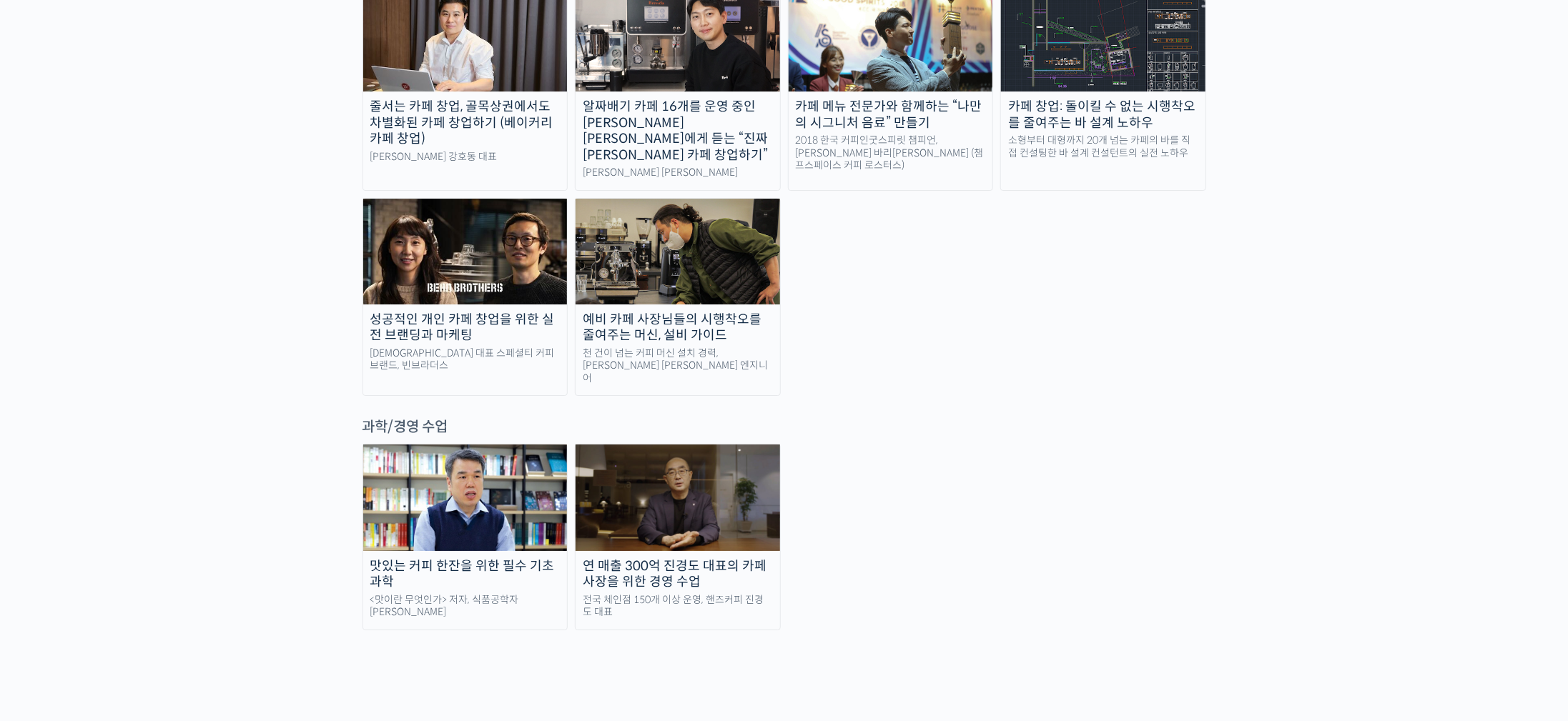
scroll to position [3219, 0]
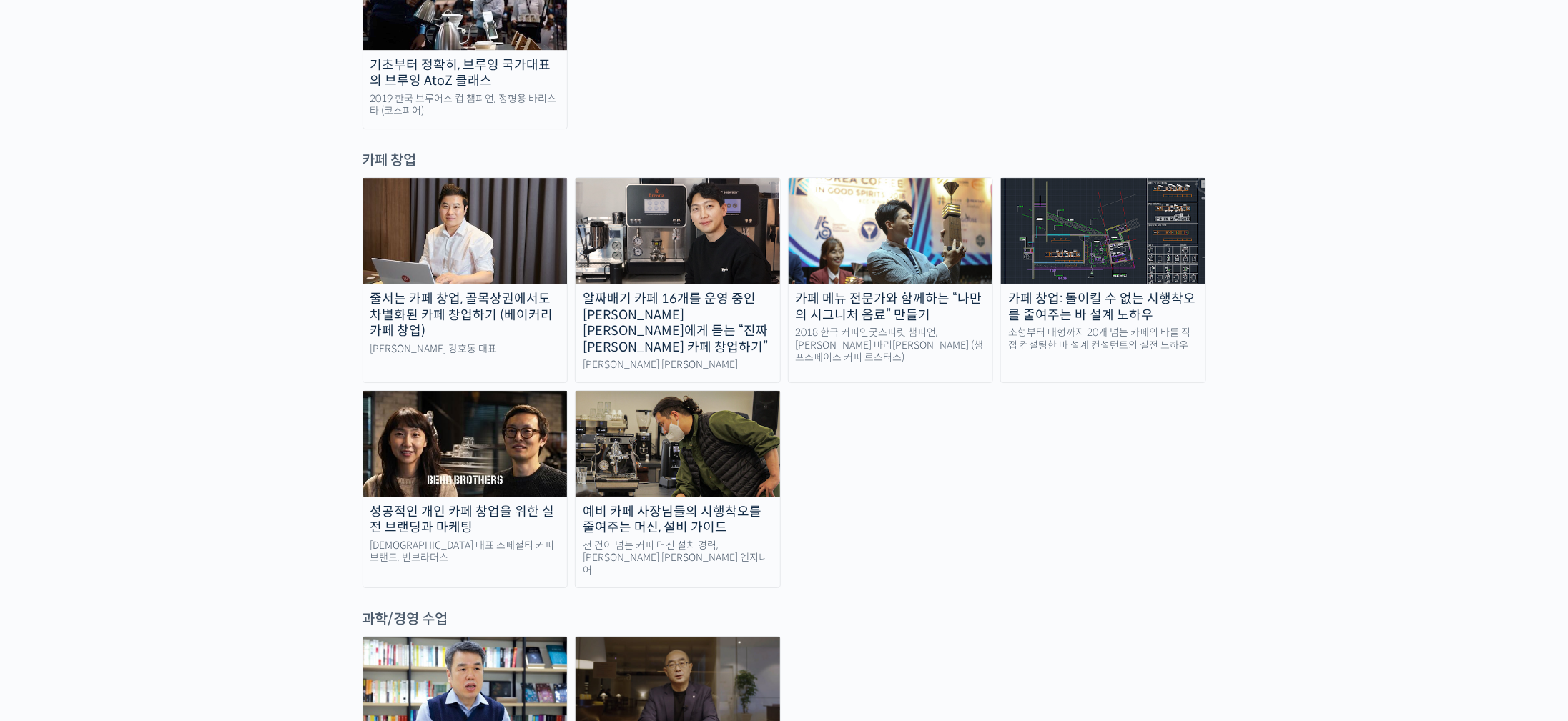
drag, startPoint x: 93, startPoint y: 417, endPoint x: 204, endPoint y: 68, distance: 366.2
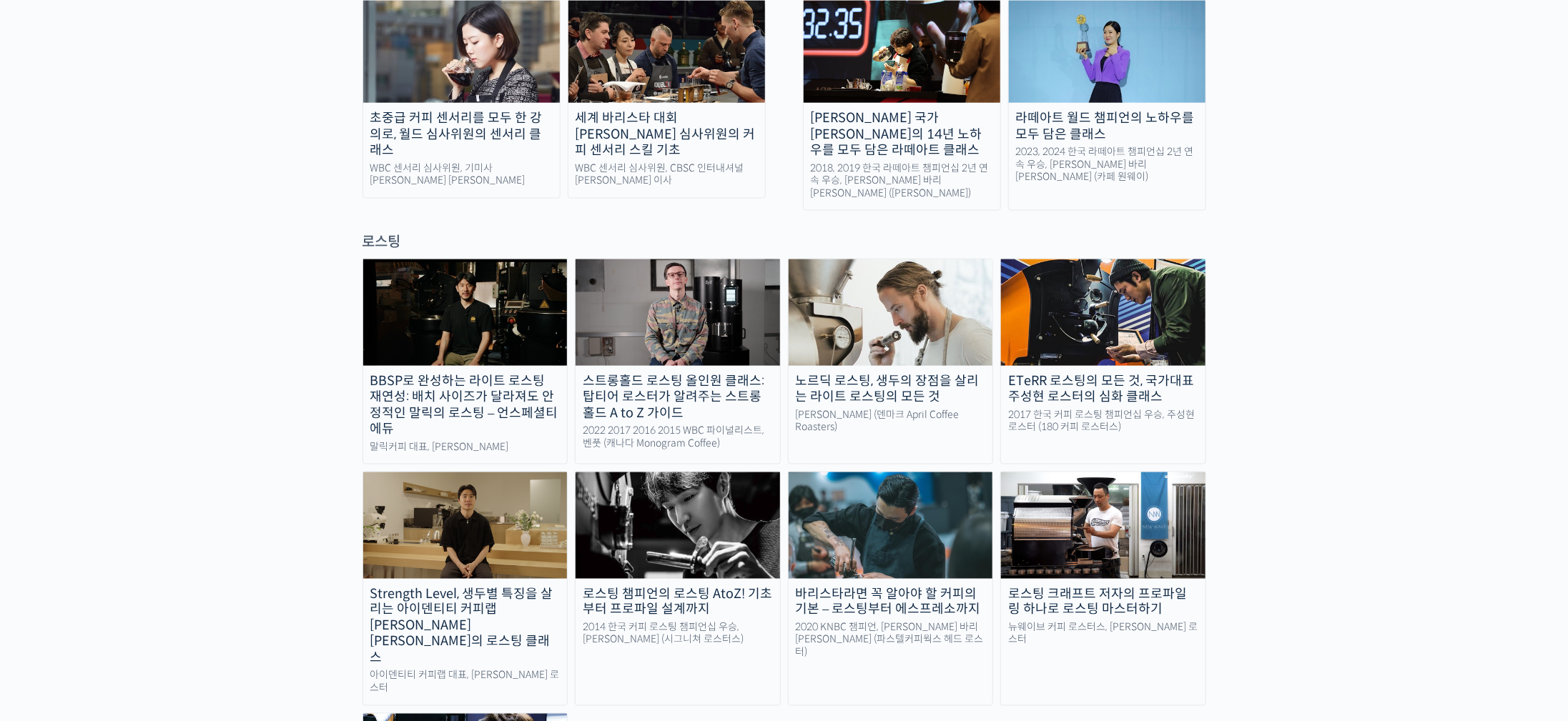
scroll to position [989, 0]
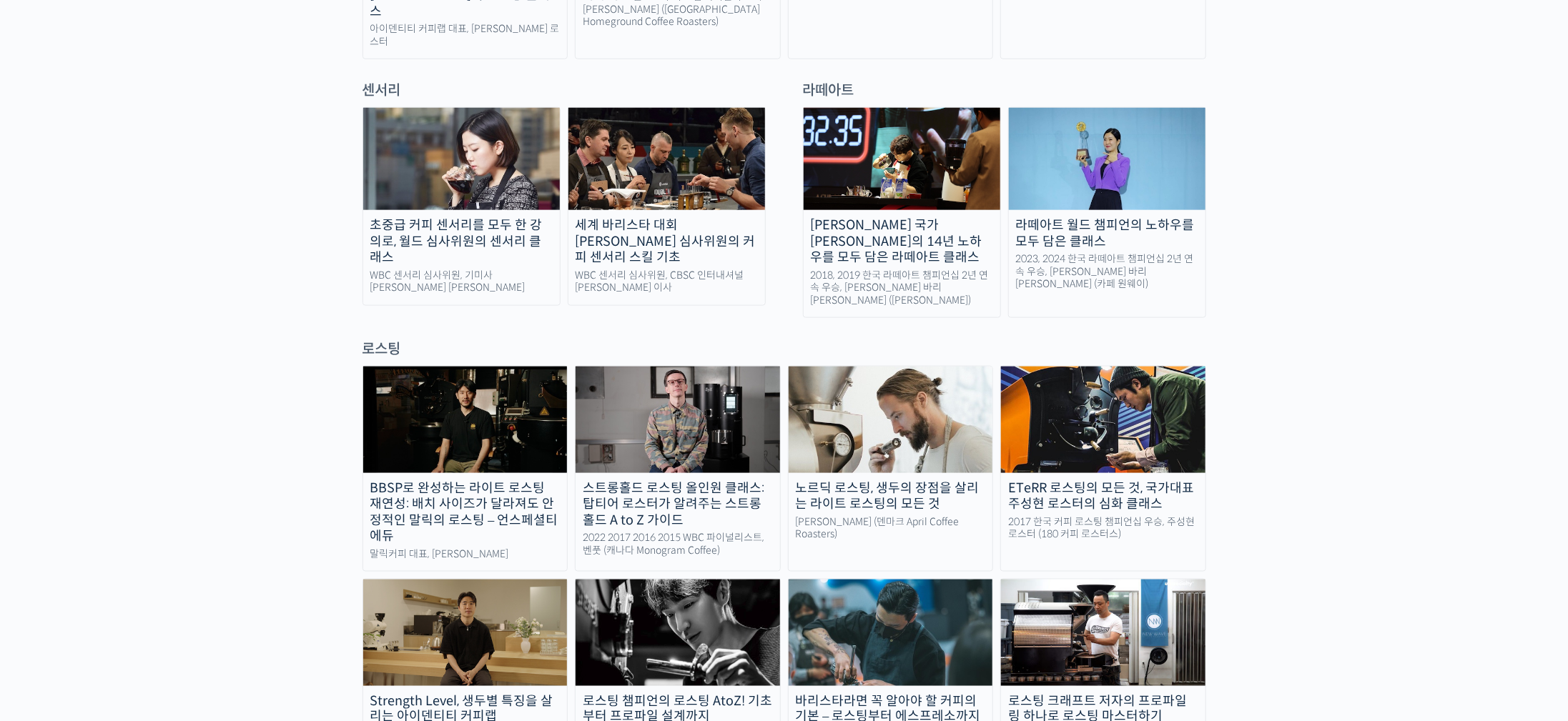
click at [1119, 366] on img at bounding box center [1103, 419] width 204 height 106
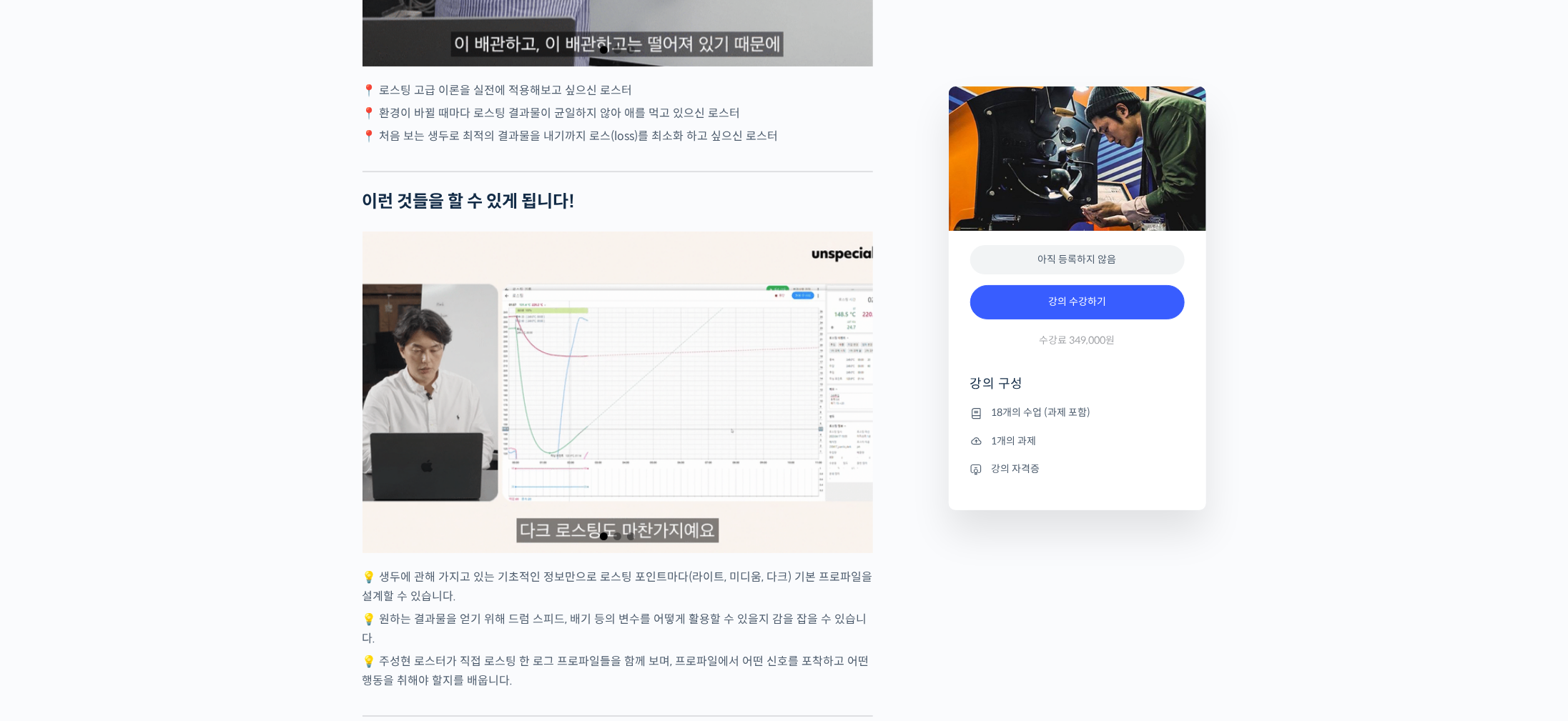
scroll to position [3539, 0]
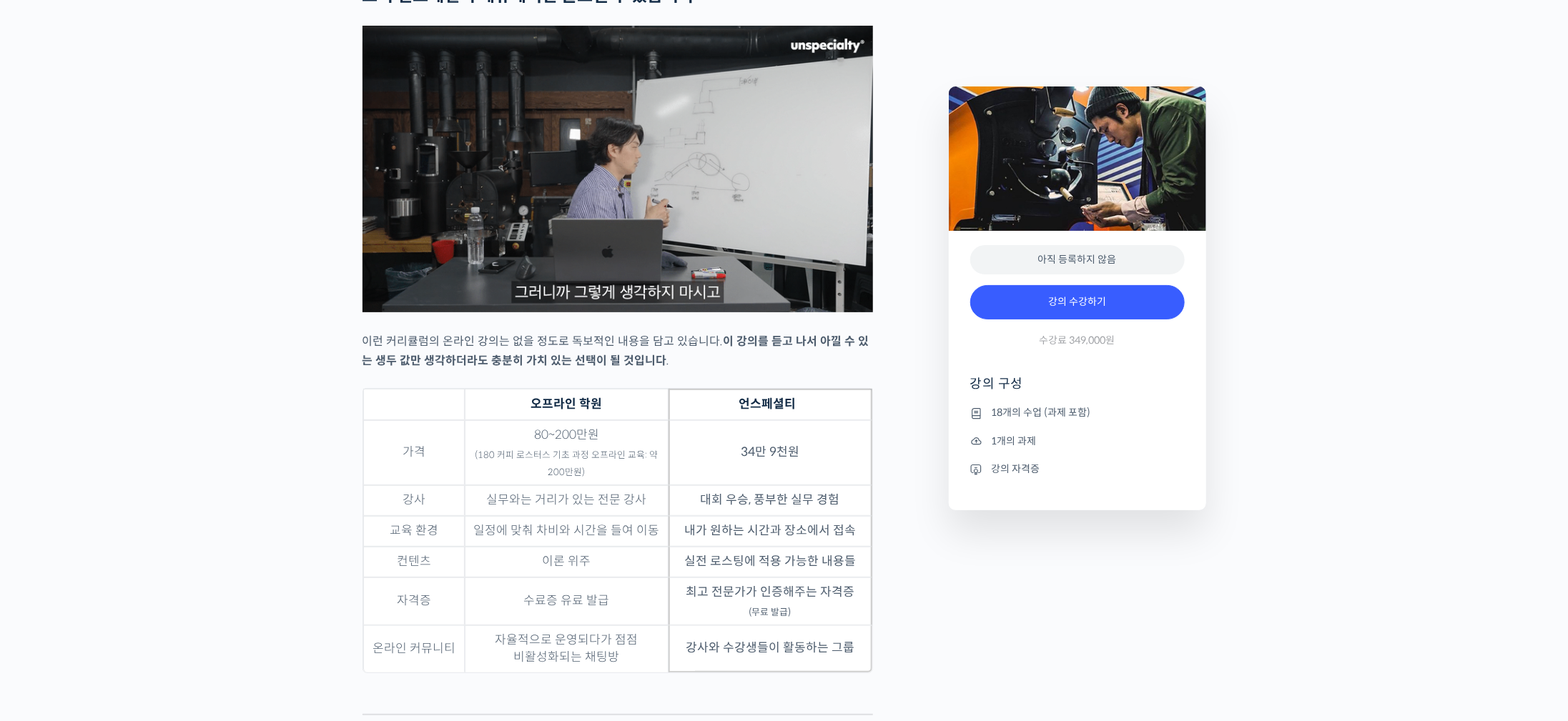
drag, startPoint x: 14, startPoint y: 461, endPoint x: 18, endPoint y: 454, distance: 8.1
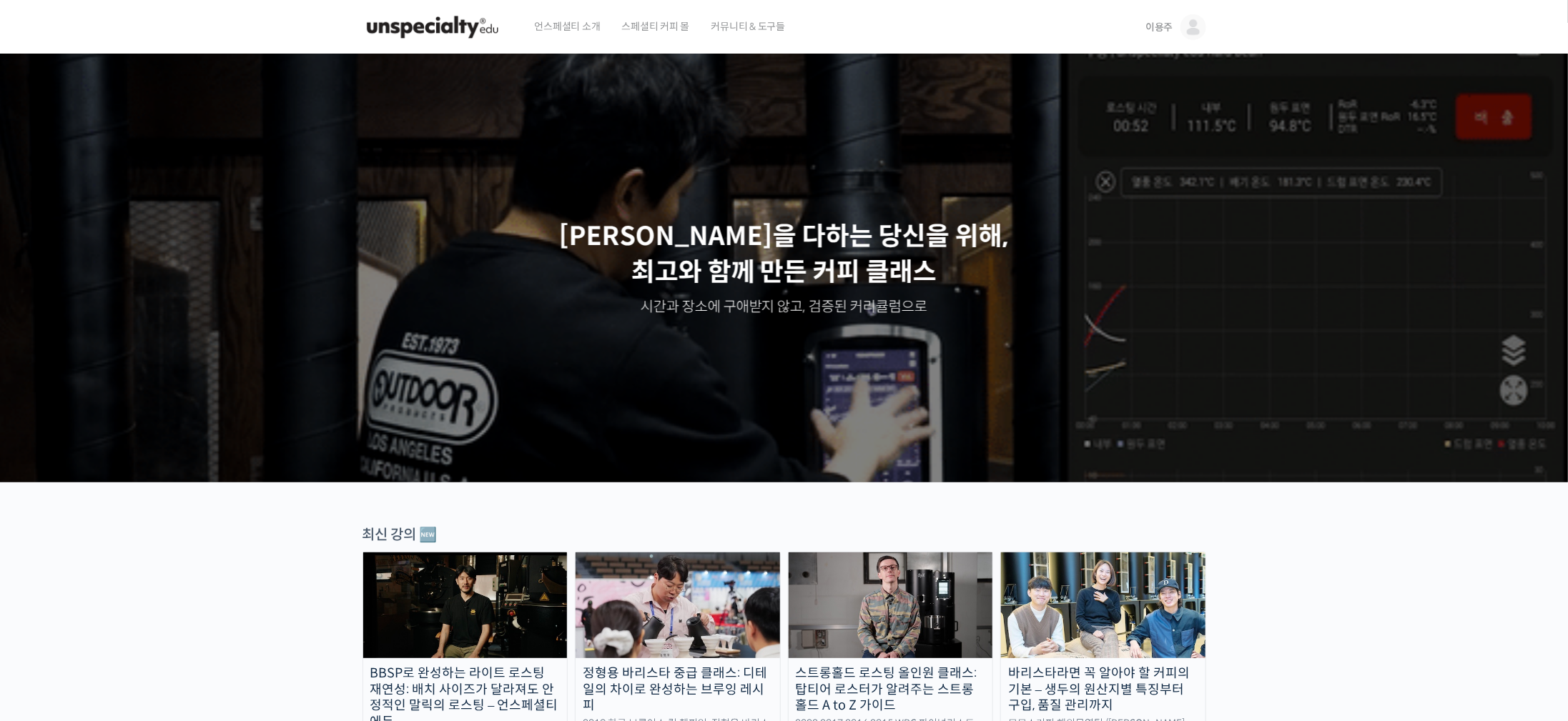
drag, startPoint x: 219, startPoint y: 358, endPoint x: 550, endPoint y: -130, distance: 589.7
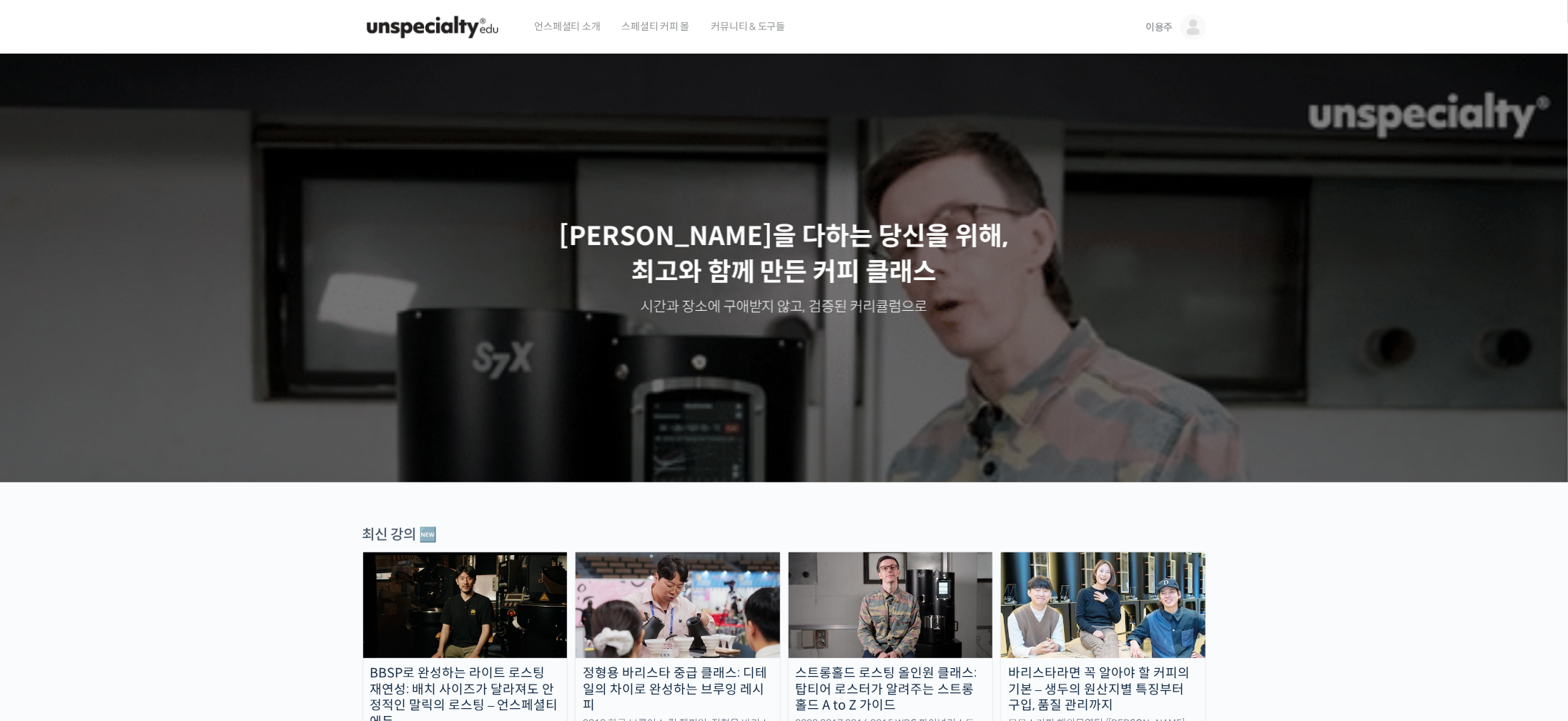
click at [449, 29] on img at bounding box center [432, 27] width 140 height 43
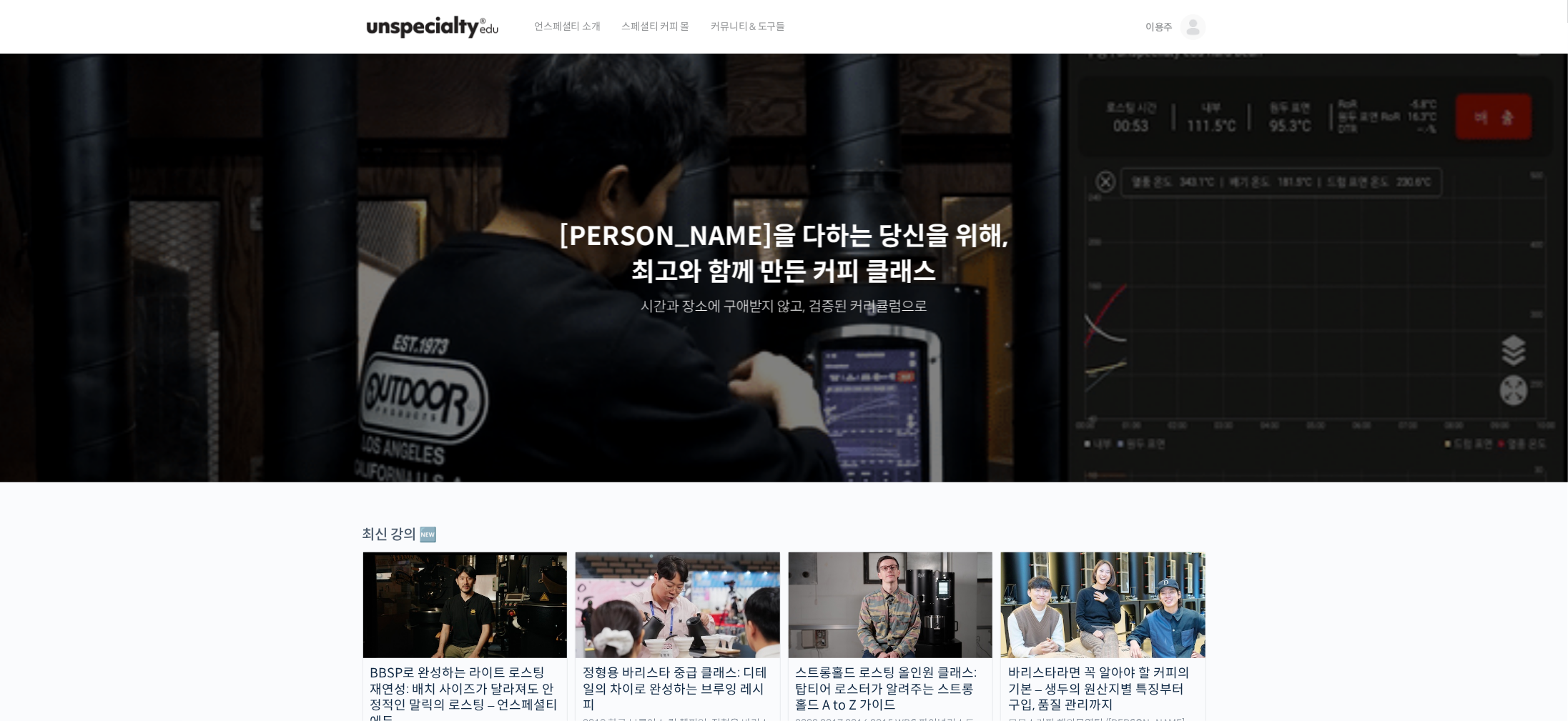
click at [637, 29] on span "스페셜티 커피 몰" at bounding box center [656, 26] width 68 height 54
